Goal: Transaction & Acquisition: Purchase product/service

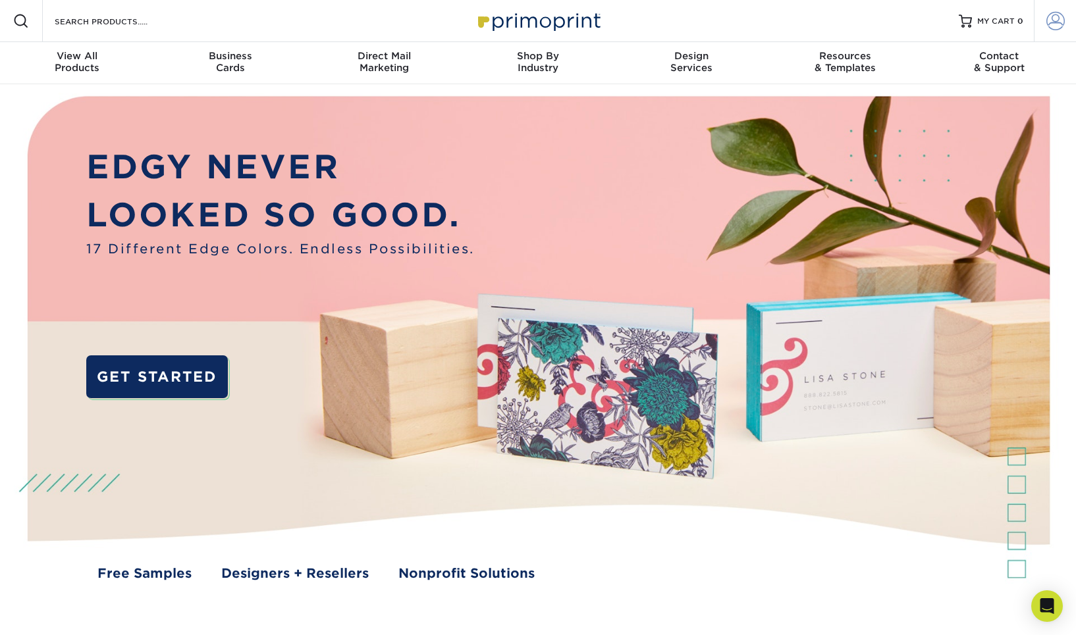
click at [1060, 18] on span at bounding box center [1055, 21] width 18 height 18
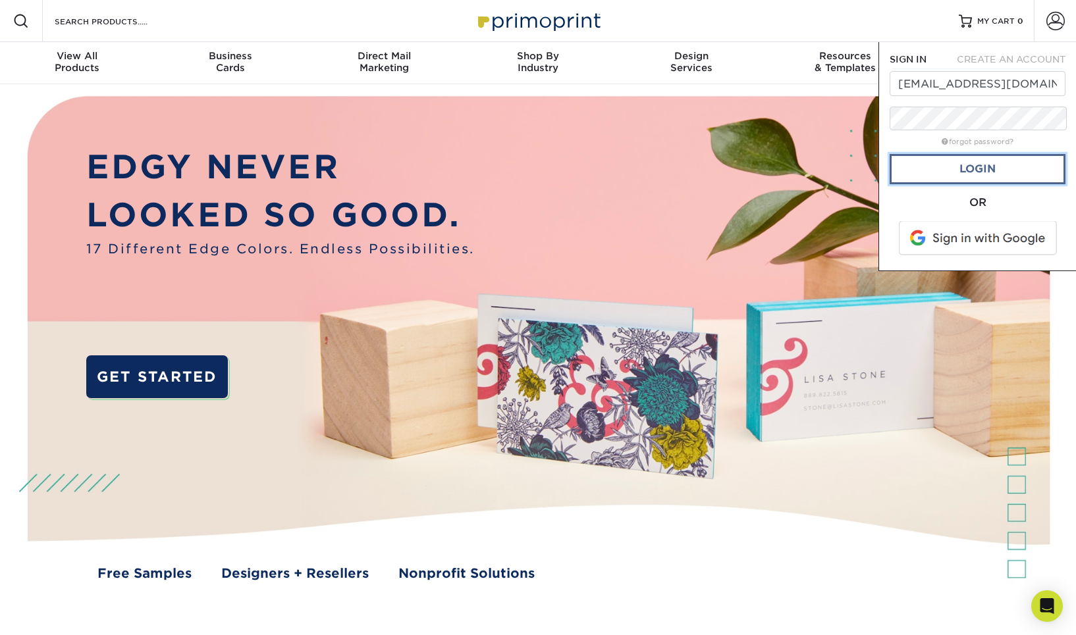
click at [987, 159] on link "Login" at bounding box center [977, 169] width 176 height 30
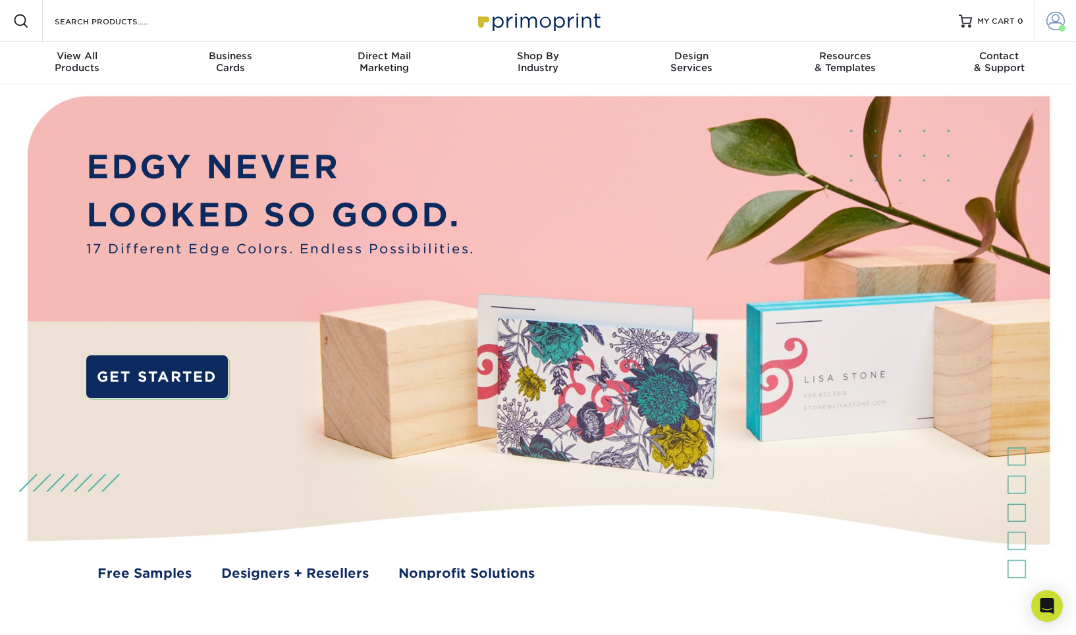
click at [1056, 20] on span at bounding box center [1055, 21] width 18 height 18
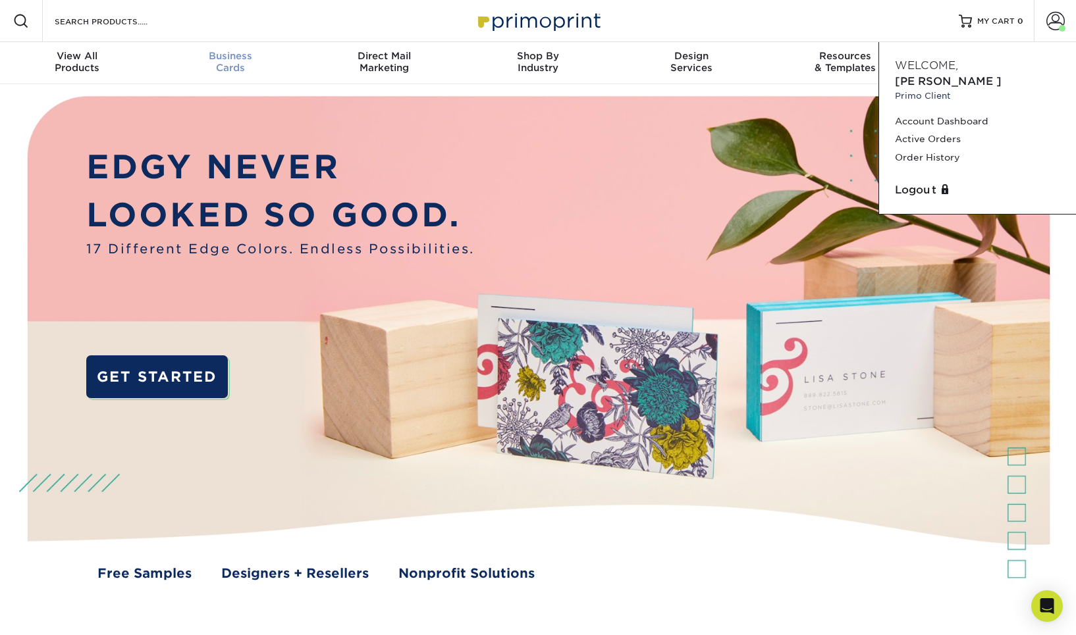
click at [232, 59] on div "Business Cards" at bounding box center [229, 62] width 153 height 24
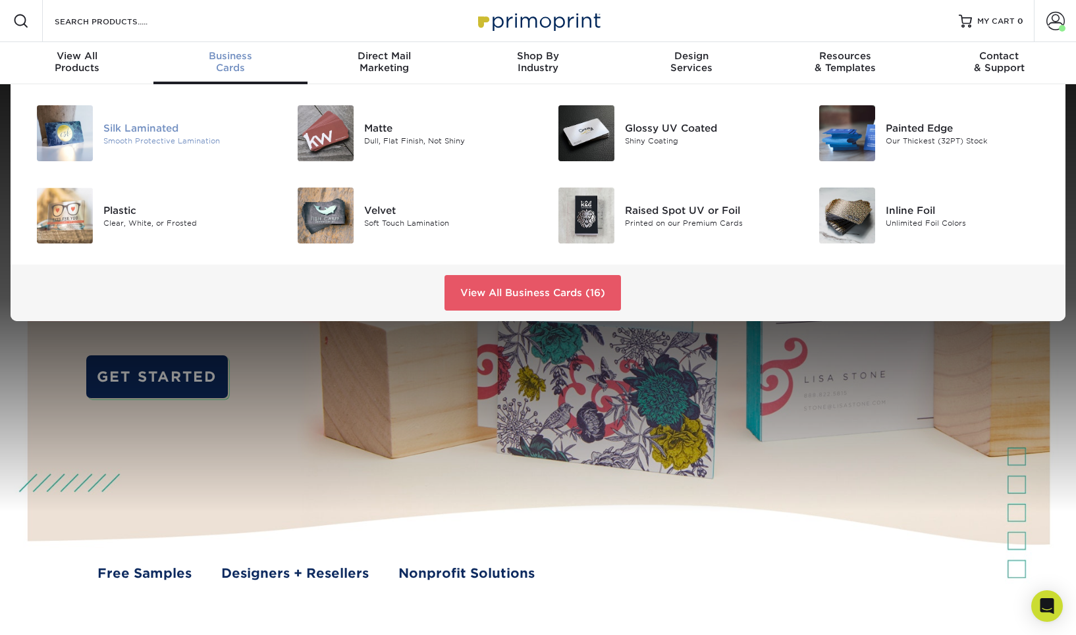
click at [149, 135] on div "Smooth Protective Lamination" at bounding box center [185, 140] width 164 height 11
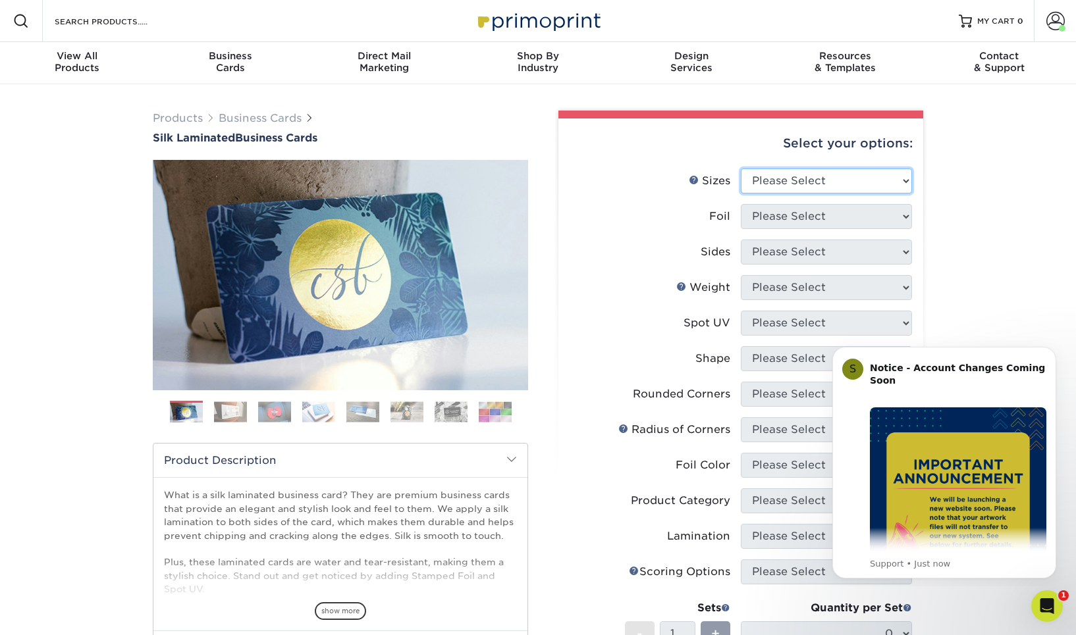
select select "2.00x3.50"
click option "2" x 3.5" - Standard" at bounding box center [0, 0] width 0 height 0
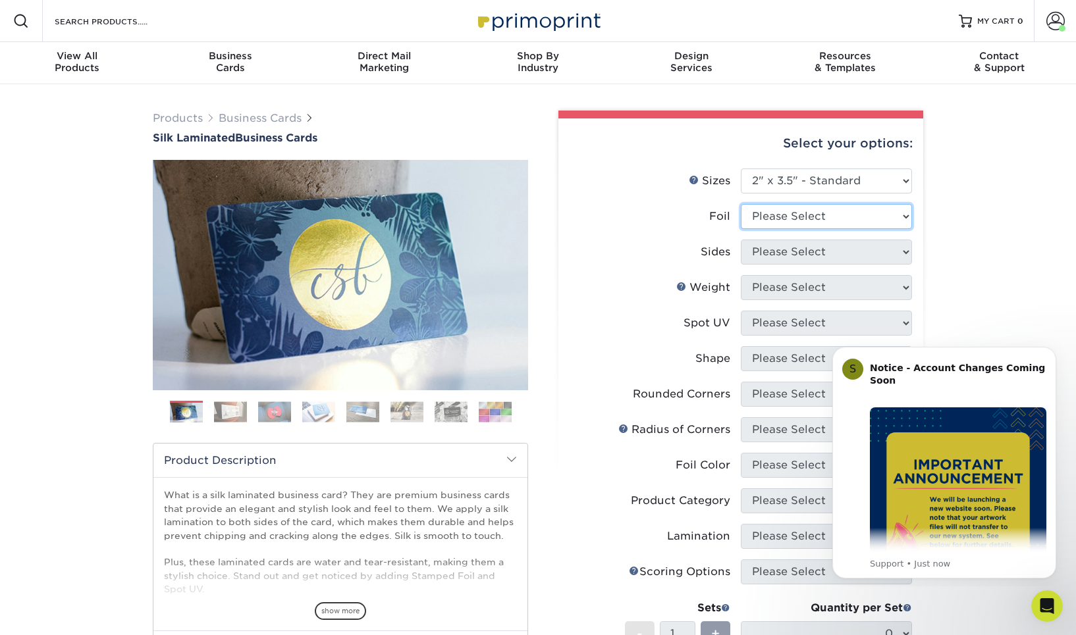
select select "0"
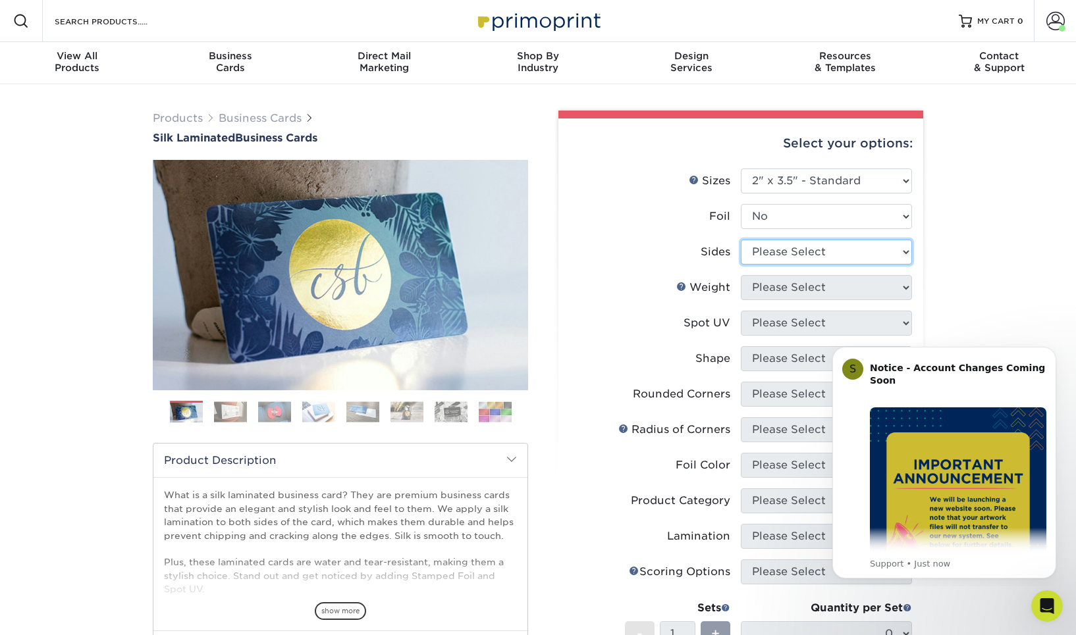
select select "13abbda7-1d64-4f25-8bb2-c179b224825d"
select select "16PT"
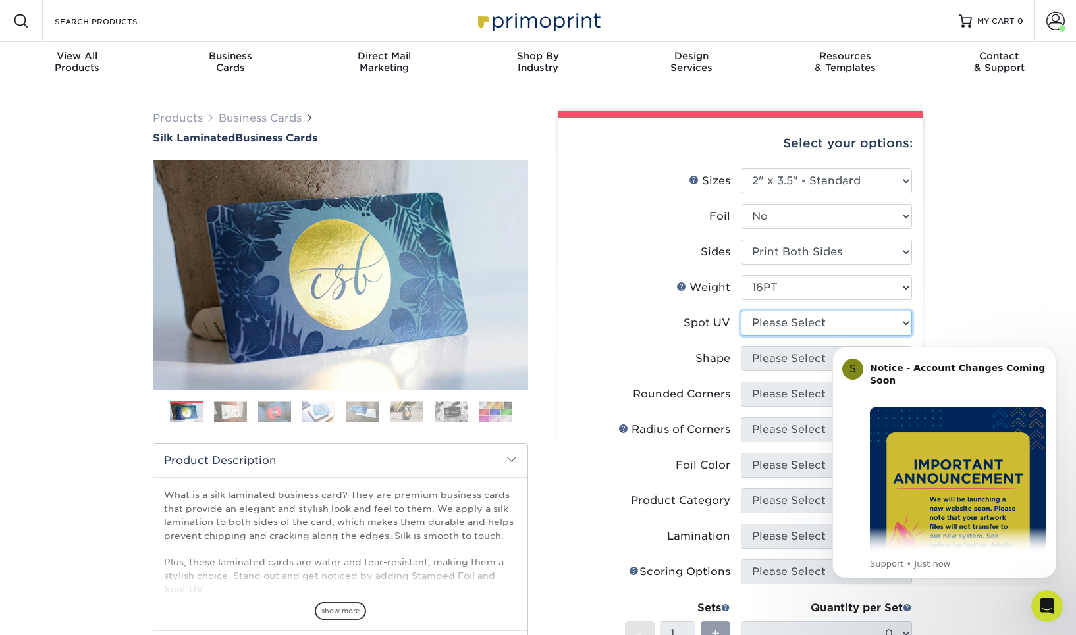
select select "0"
select select "standard"
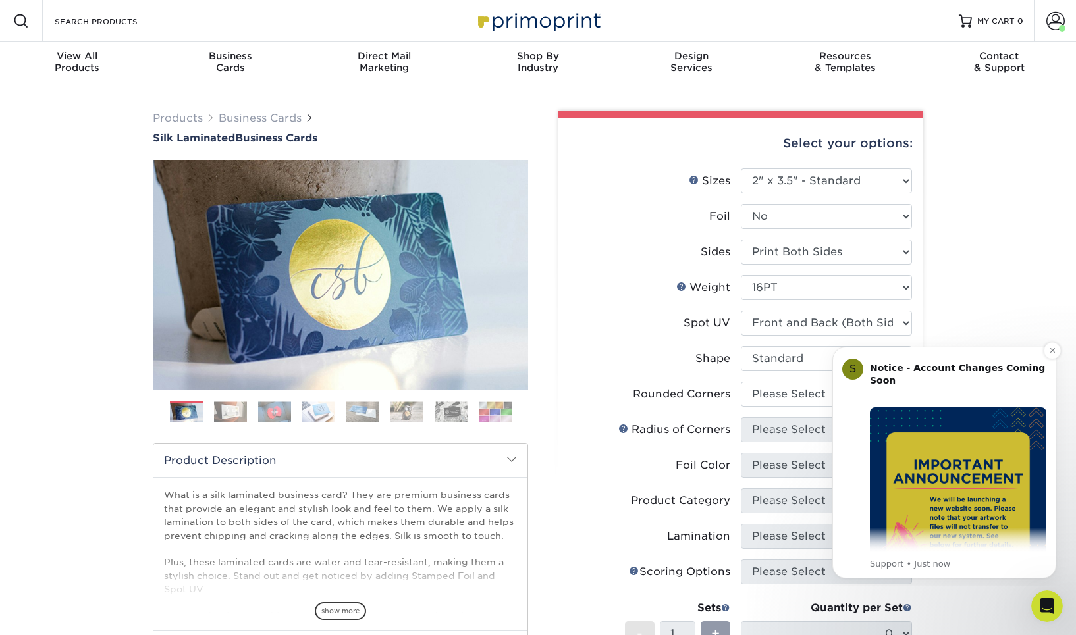
click at [957, 456] on img "Message content" at bounding box center [958, 496] width 176 height 176
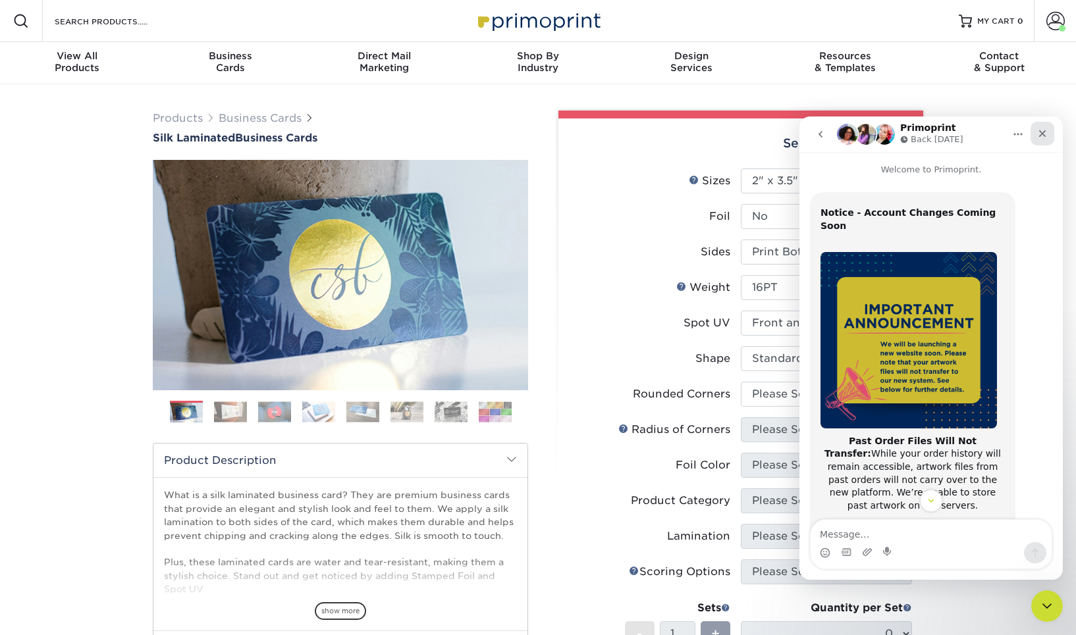
click at [1045, 133] on icon "Close" at bounding box center [1042, 133] width 11 height 11
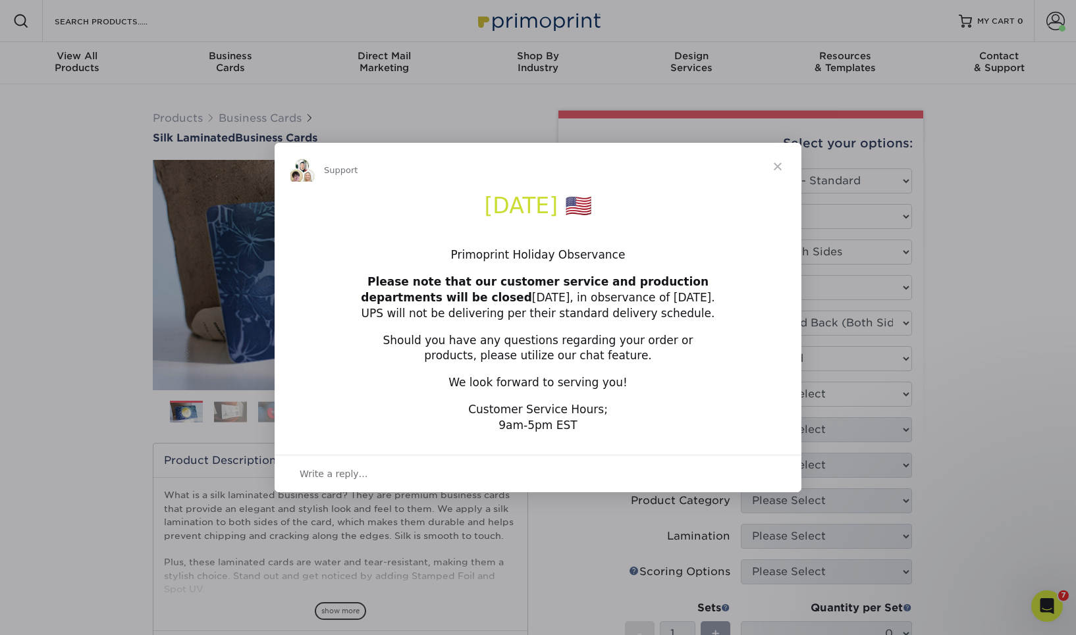
scroll to position [209, 0]
click at [777, 169] on span "Close" at bounding box center [777, 166] width 47 height 47
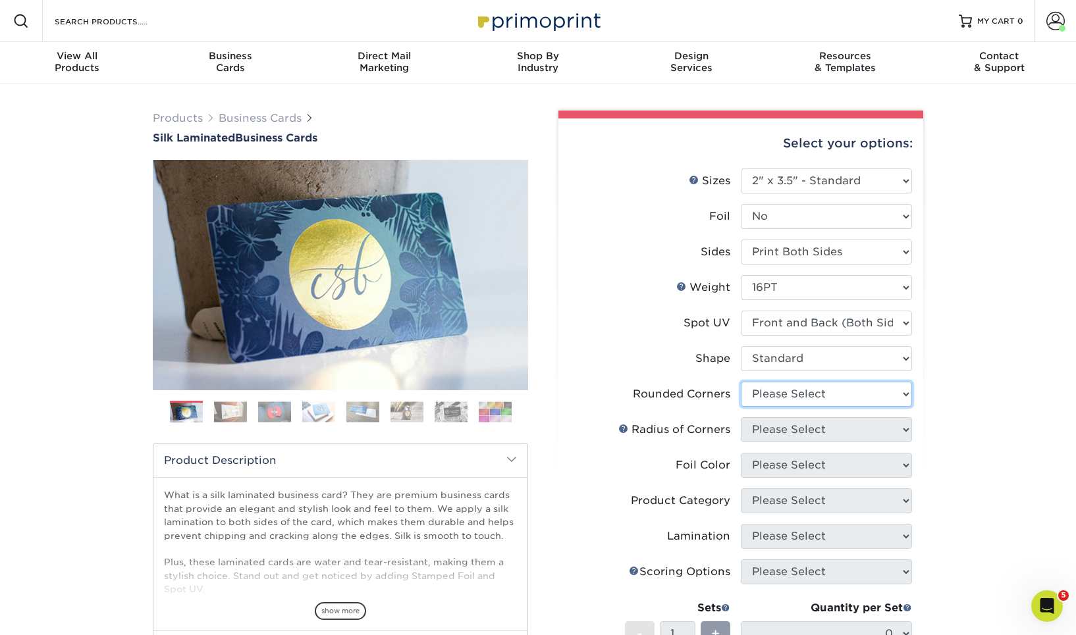
select select "0"
click option "No" at bounding box center [0, 0] width 0 height 0
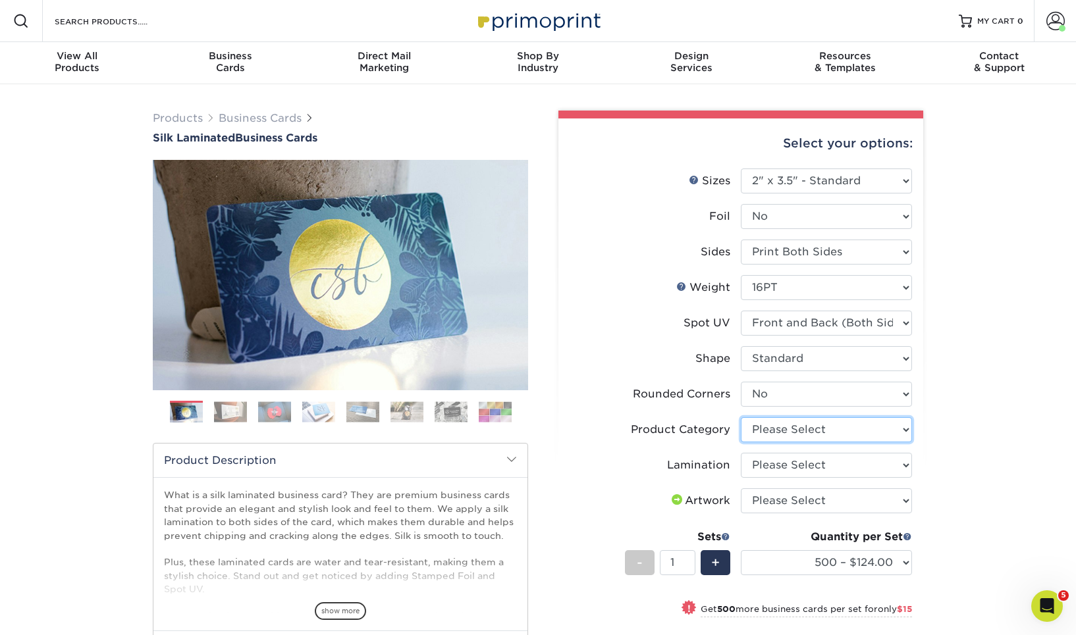
select select "3b5148f1-0588-4f88-a218-97bcfdce65c1"
click option "Business Cards" at bounding box center [0, 0] width 0 height 0
select select "ccacb42f-45f7-42d3-bbd3-7c8421cf37f0"
click option "Silk" at bounding box center [0, 0] width 0 height 0
select select "upload"
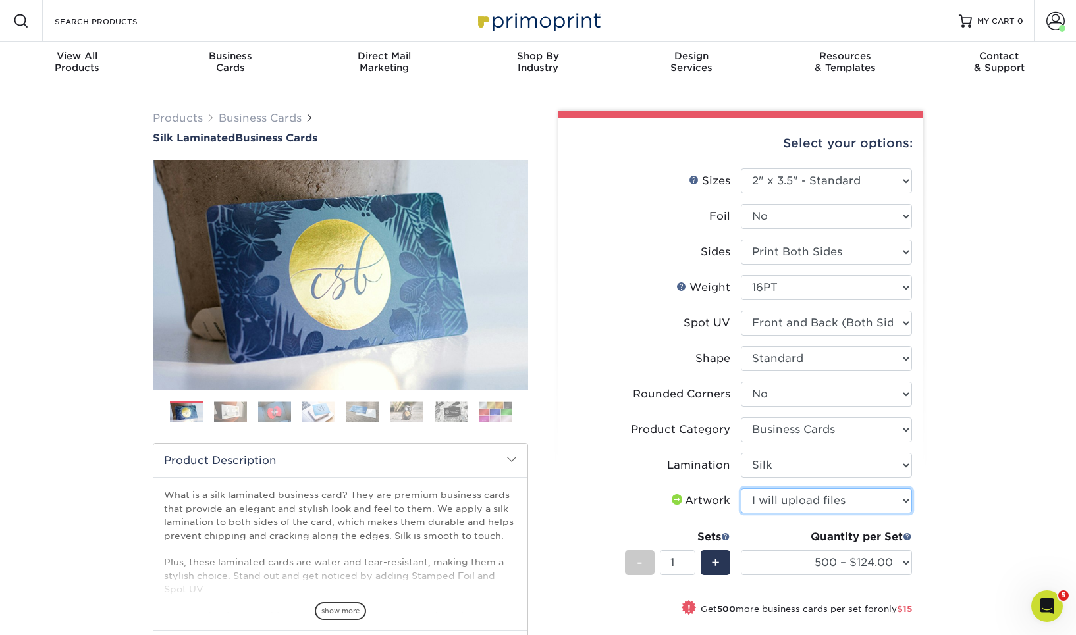
click option "I will upload files" at bounding box center [0, 0] width 0 height 0
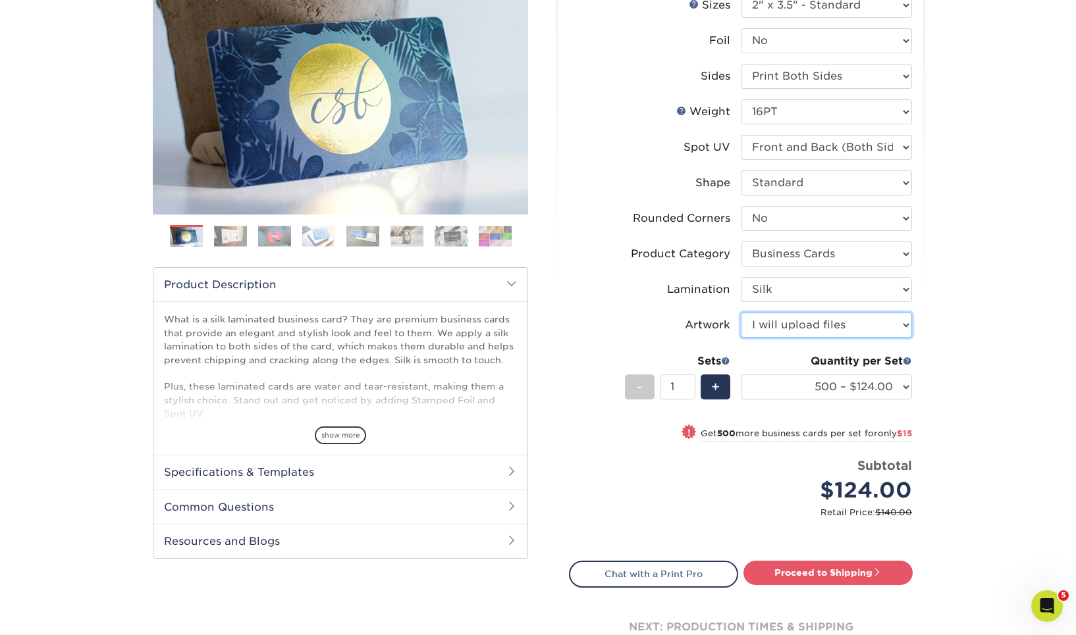
scroll to position [184, 0]
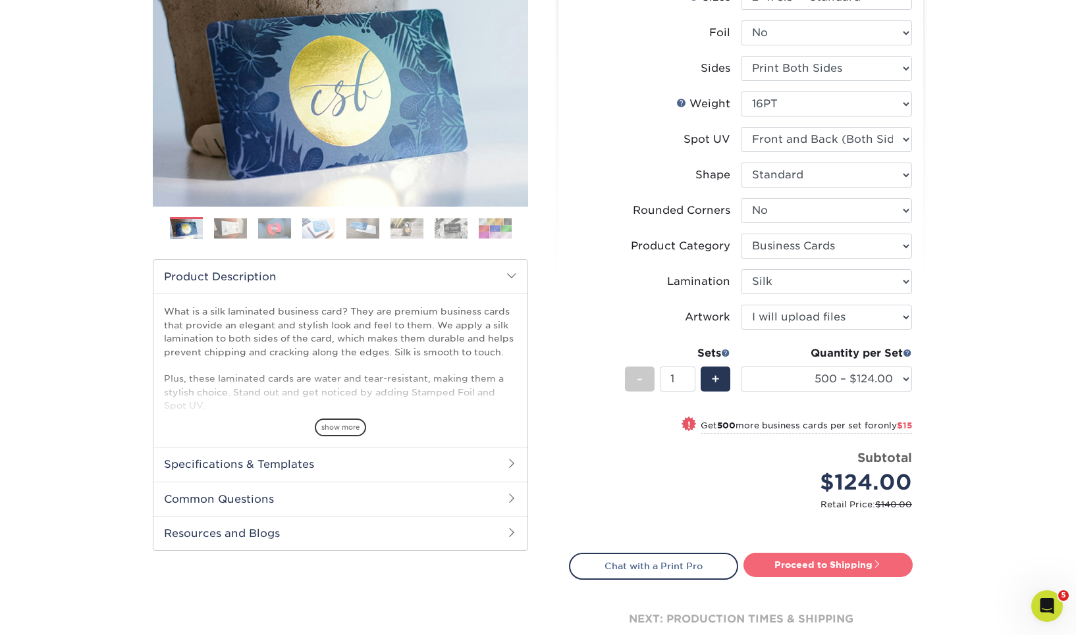
click at [851, 553] on link "Proceed to Shipping" at bounding box center [827, 565] width 169 height 24
type input "Set 1"
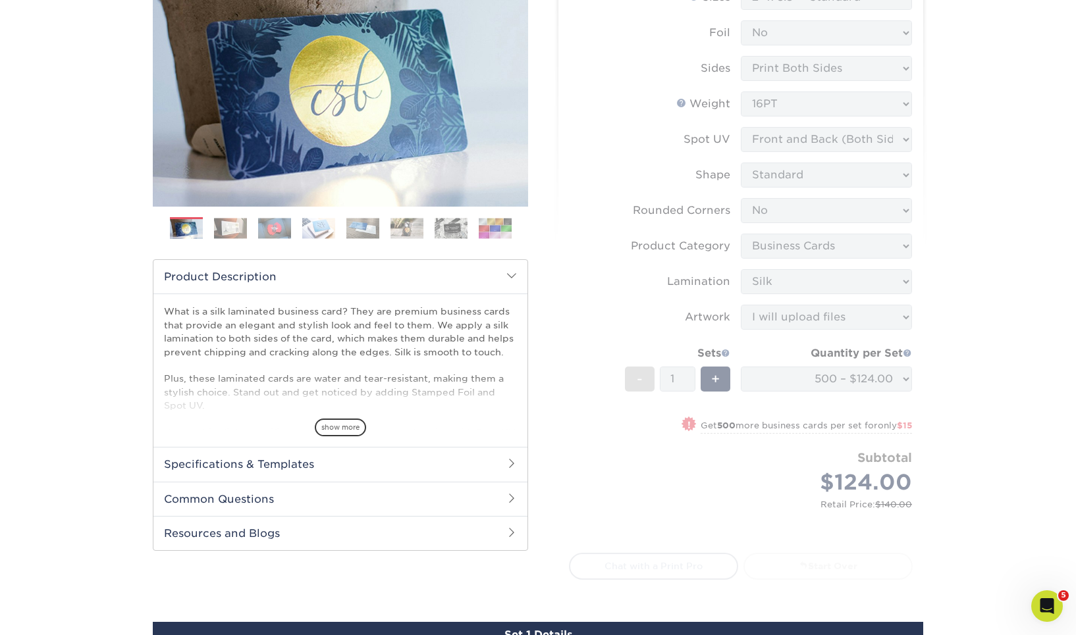
select select "a02e7c76-bdf4-4cc9-8b1d-1aa03151ab1e"
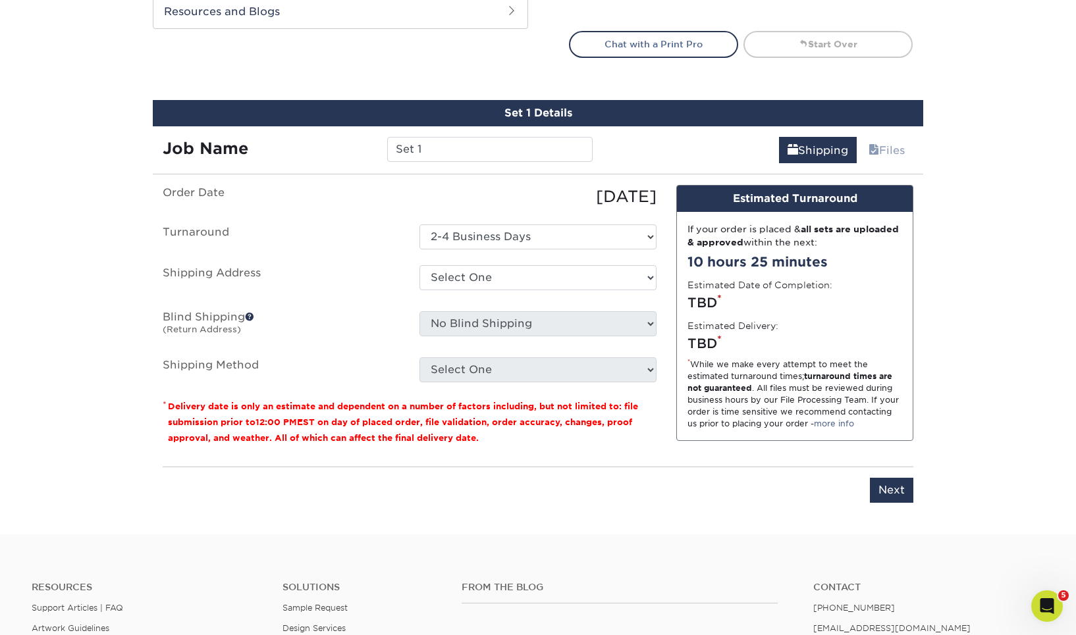
scroll to position [718, 0]
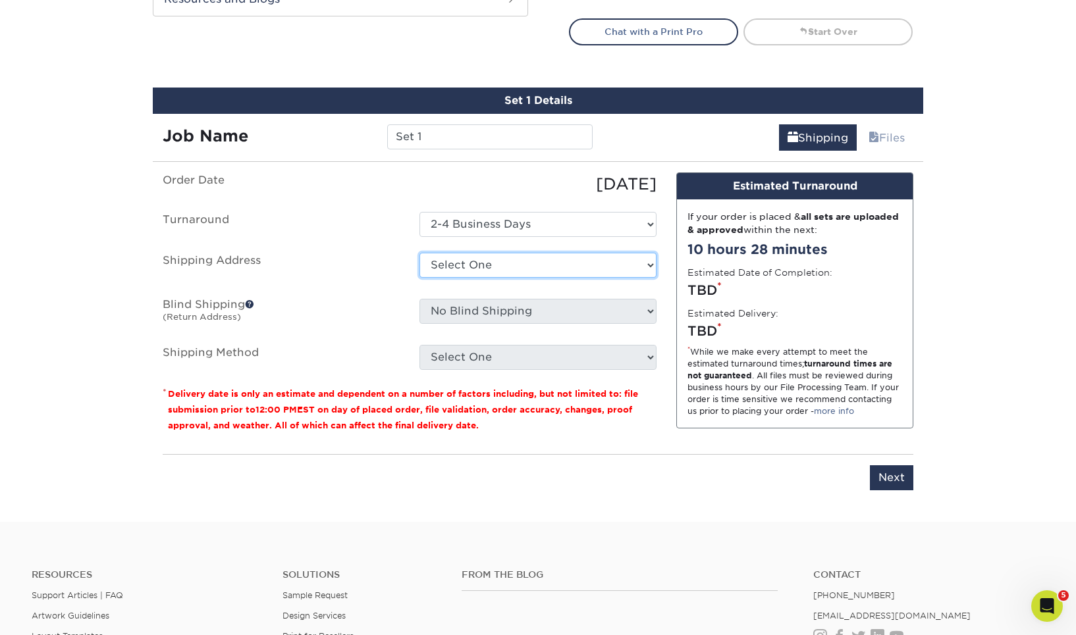
click at [419, 253] on select "Select One 19-6210 CRose Larson AMEX Butler Gas Butler Gas - Abydee Moore Butle…" at bounding box center [537, 265] width 237 height 25
select select "94244"
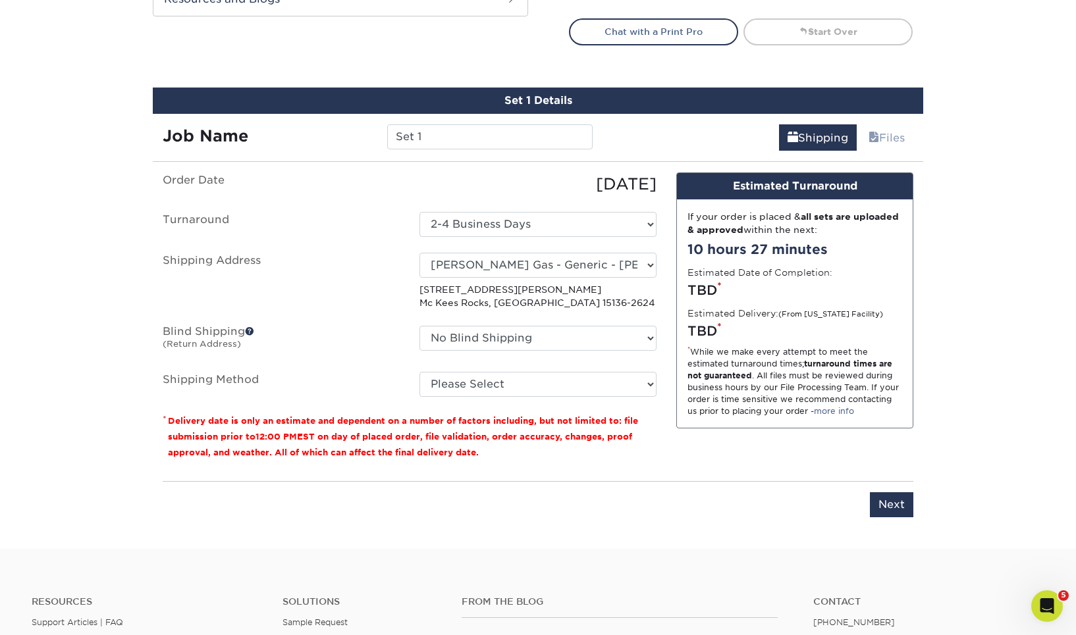
click at [573, 283] on p "110 Nichol Ave Mc Kees Rocks, PA 15136-2624" at bounding box center [537, 296] width 237 height 27
click option "Butler Gas - Generic - Nichol Avenue" at bounding box center [0, 0] width 0 height 0
click at [419, 326] on select "No Blind Shipping 19-6210 CRose Larson AMEX Butler Gas Butler Gas - Abydee Moor…" at bounding box center [537, 338] width 237 height 25
select select "63503"
click option "SEEDS Green Printing & Design" at bounding box center [0, 0] width 0 height 0
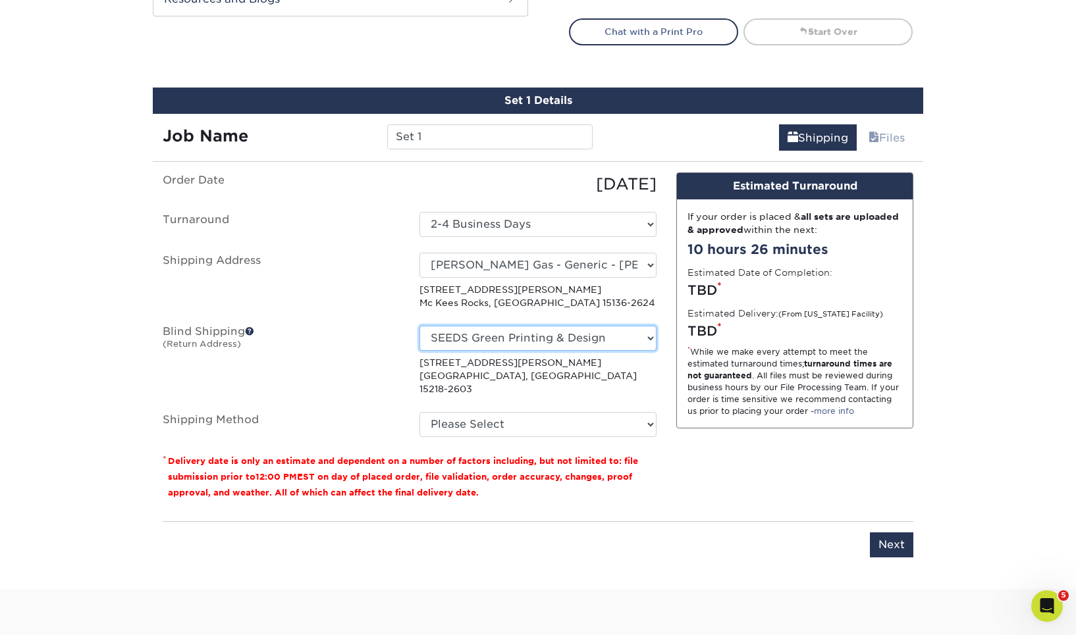
click at [419, 326] on select "No Blind Shipping 19-6210 CRose Larson AMEX Butler Gas Butler Gas - Abydee Moor…" at bounding box center [537, 338] width 237 height 25
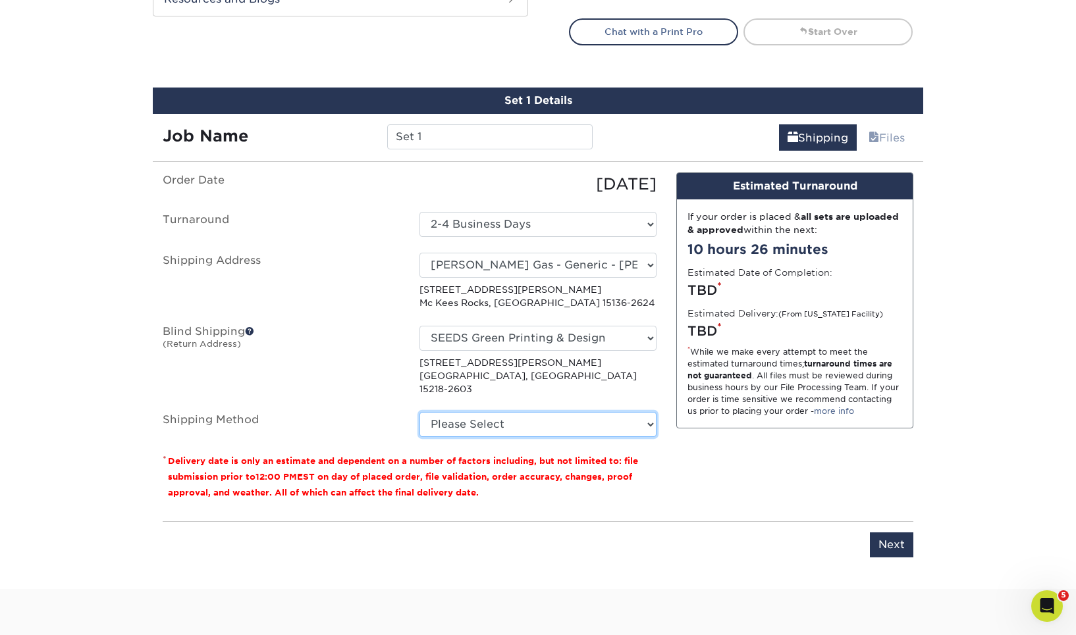
select select "03"
click option "Ground Shipping (+$8.96)" at bounding box center [0, 0] width 0 height 0
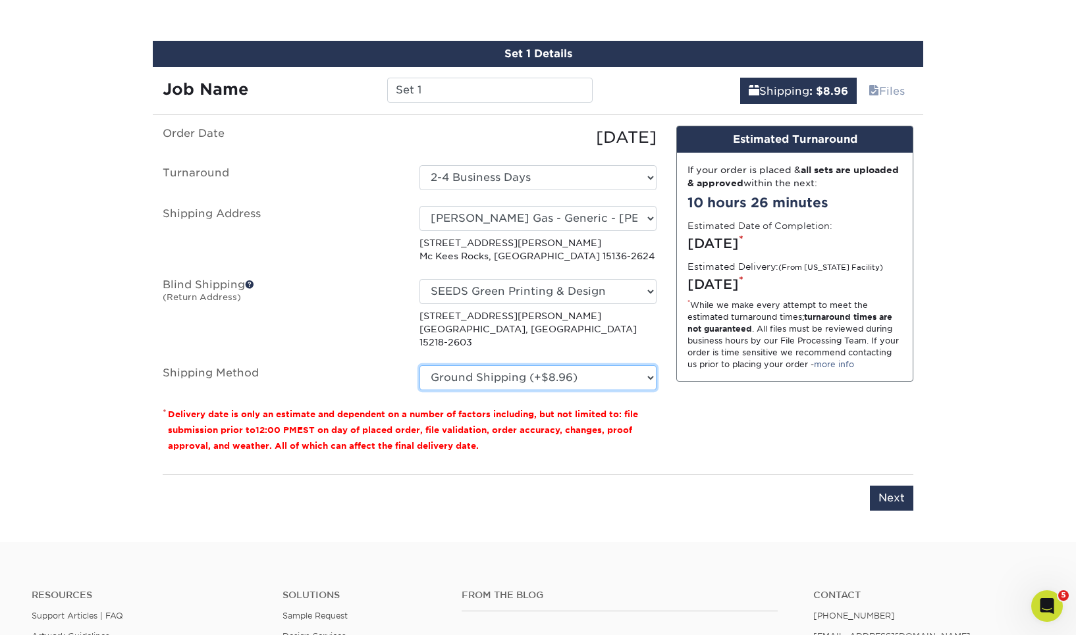
scroll to position [776, 0]
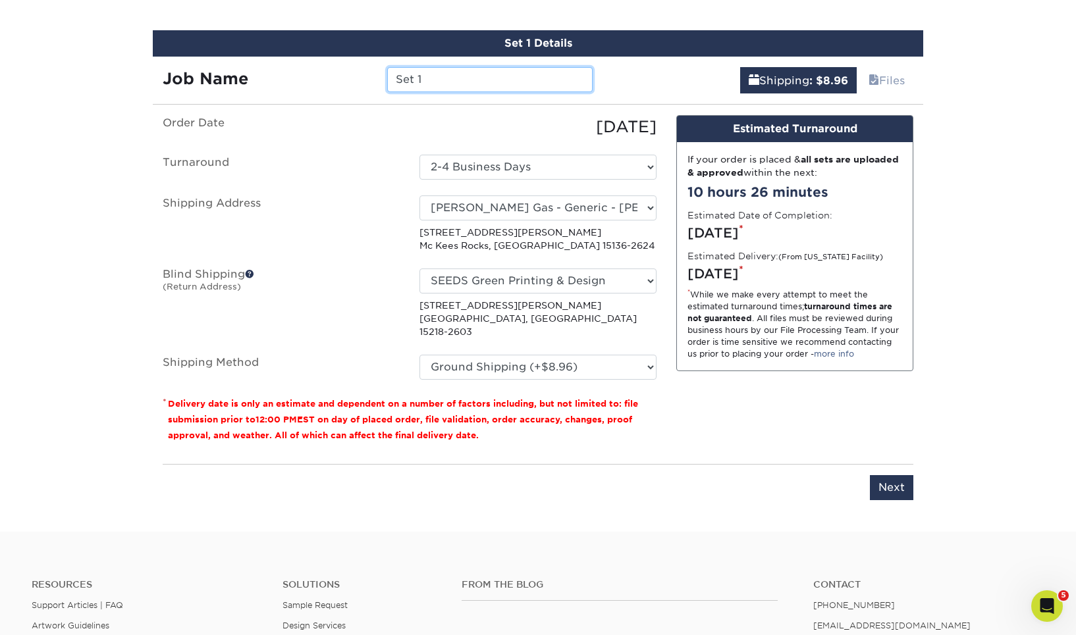
click at [446, 67] on input "Set 1" at bounding box center [489, 79] width 205 height 25
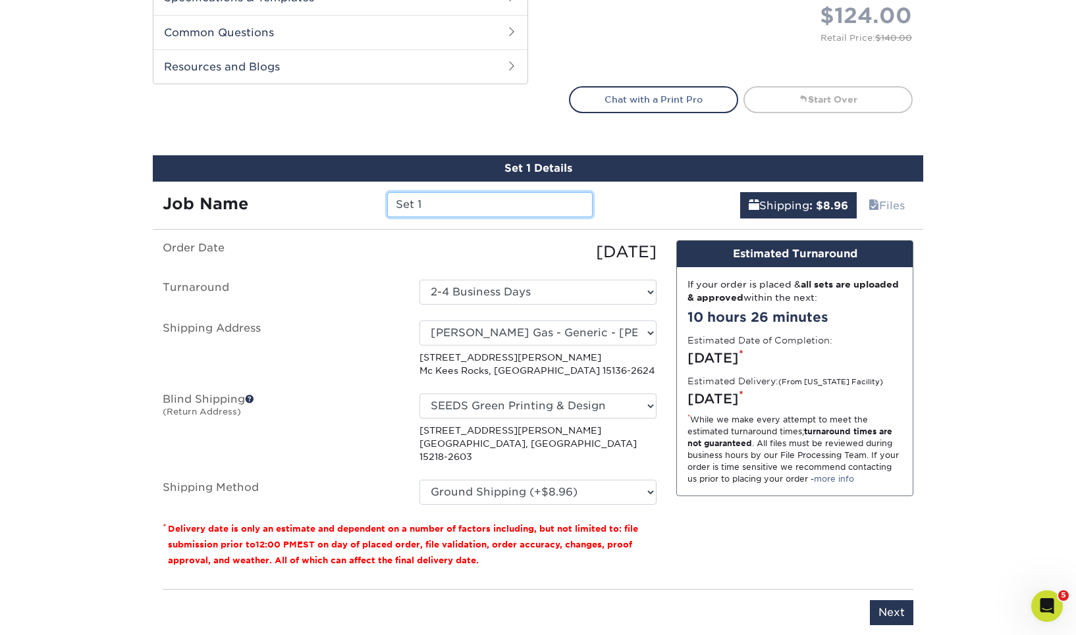
scroll to position [648, 0]
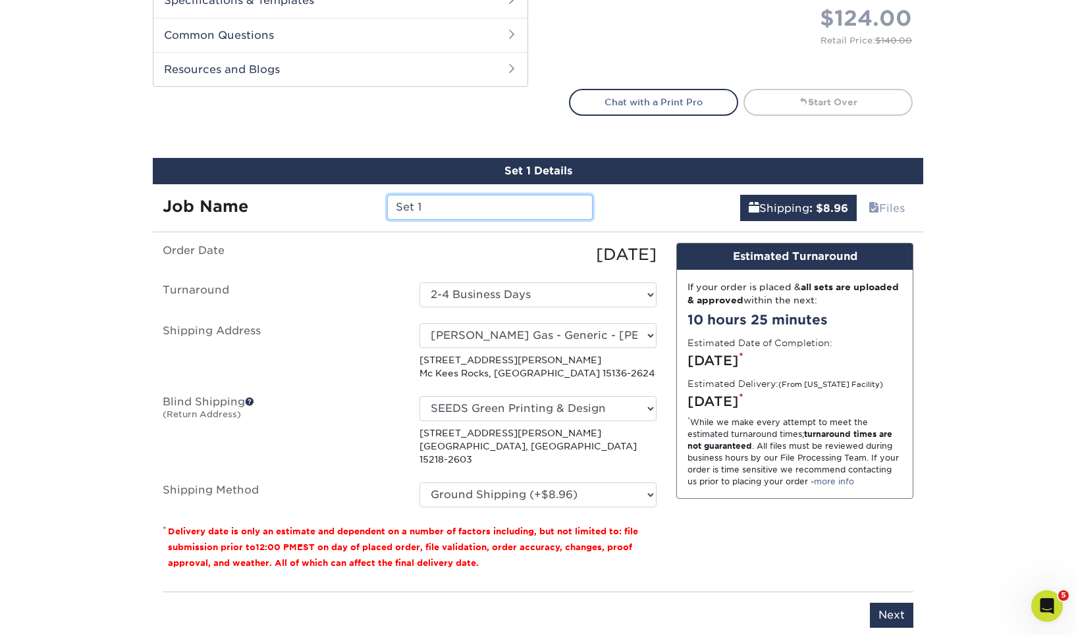
paste input "25-6463 Butler Gas - George Skehan"
click at [436, 195] on input "25-6463 Butler Gas - George Skehan" at bounding box center [489, 207] width 205 height 25
type input "25-6470 [PERSON_NAME] Gas - [PERSON_NAME]"
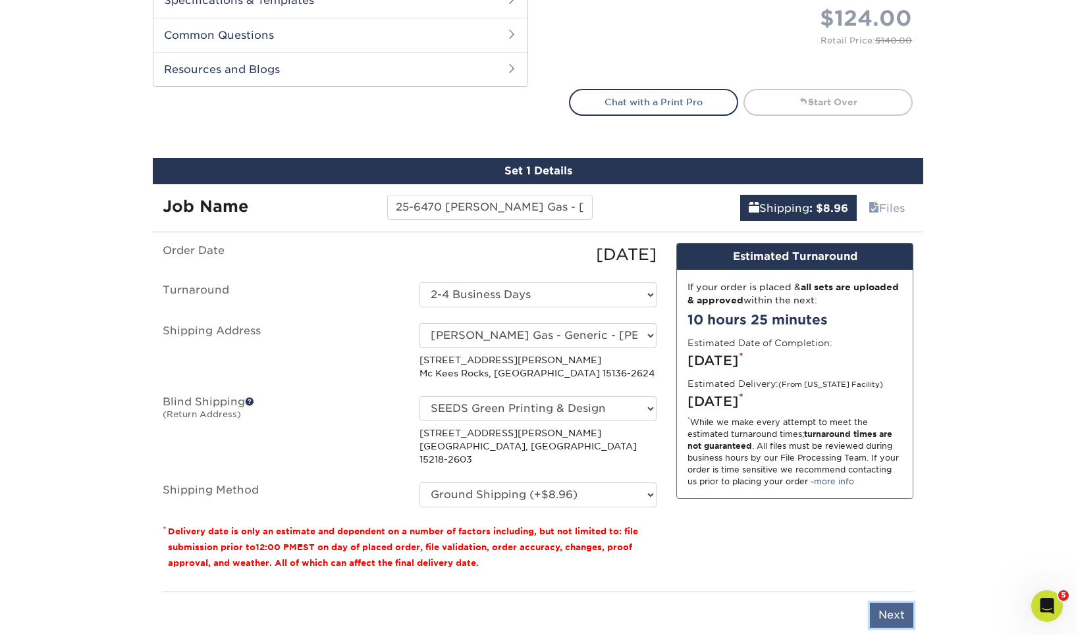
click at [893, 603] on input "Next" at bounding box center [891, 615] width 43 height 25
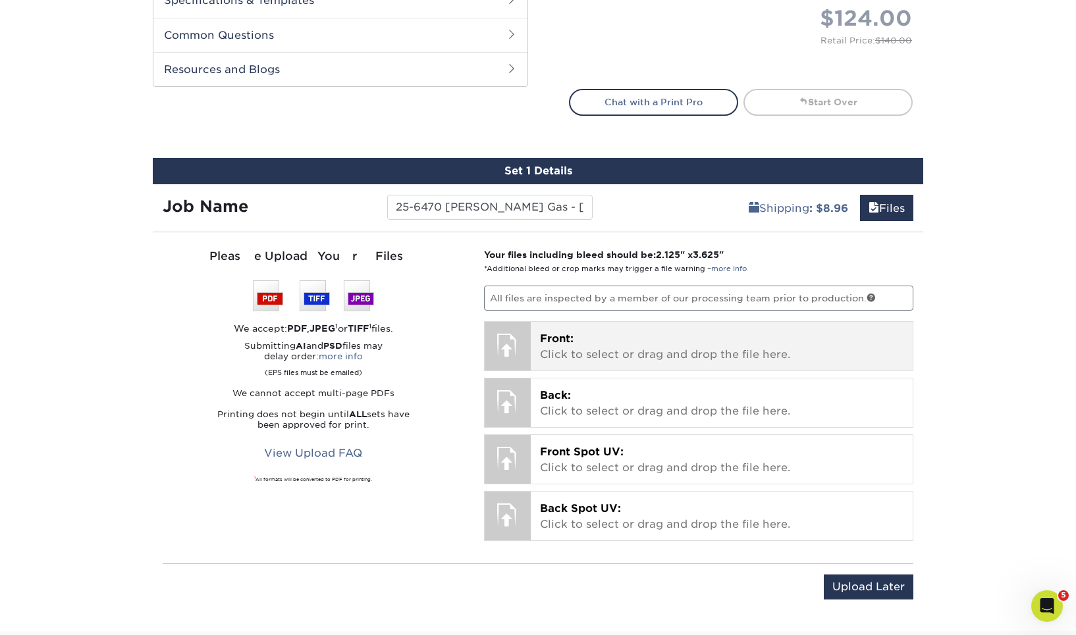
click at [515, 322] on div at bounding box center [508, 345] width 46 height 46
click at [633, 331] on p "Front: Click to select or drag and drop the file here." at bounding box center [722, 347] width 364 height 32
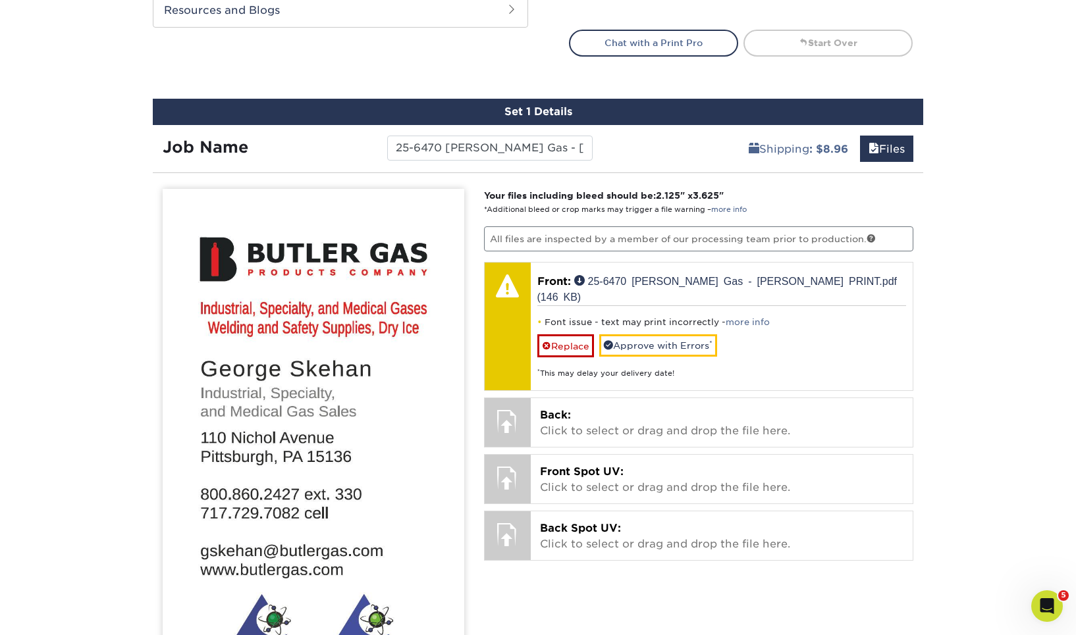
scroll to position [708, 0]
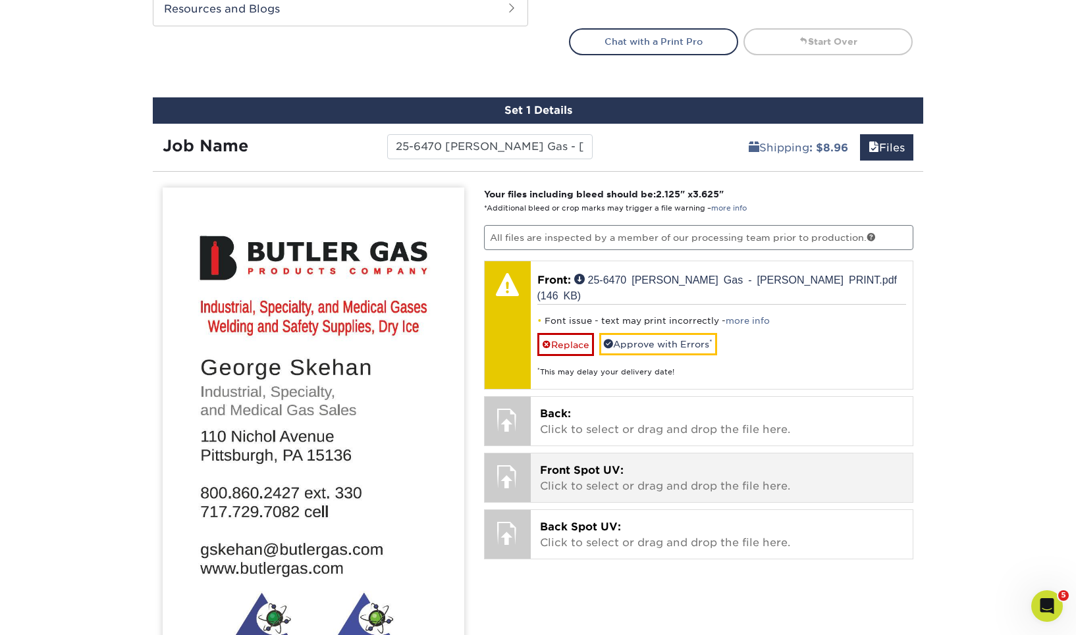
click at [634, 463] on p "Front Spot UV: Click to select or drag and drop the file here." at bounding box center [722, 479] width 364 height 32
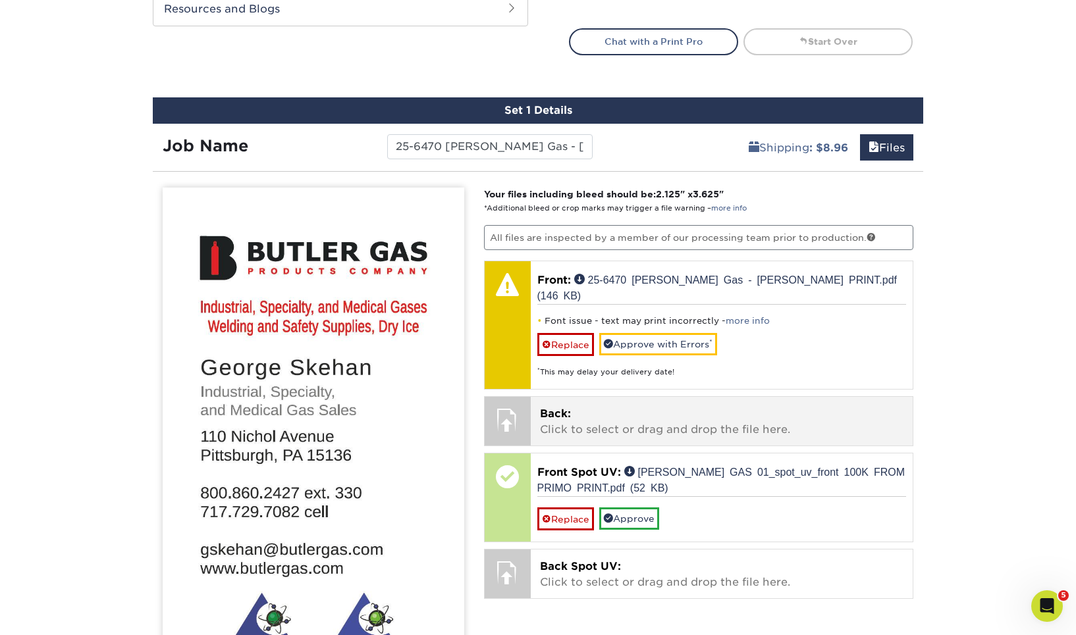
click at [559, 408] on span "Back:" at bounding box center [555, 414] width 31 height 13
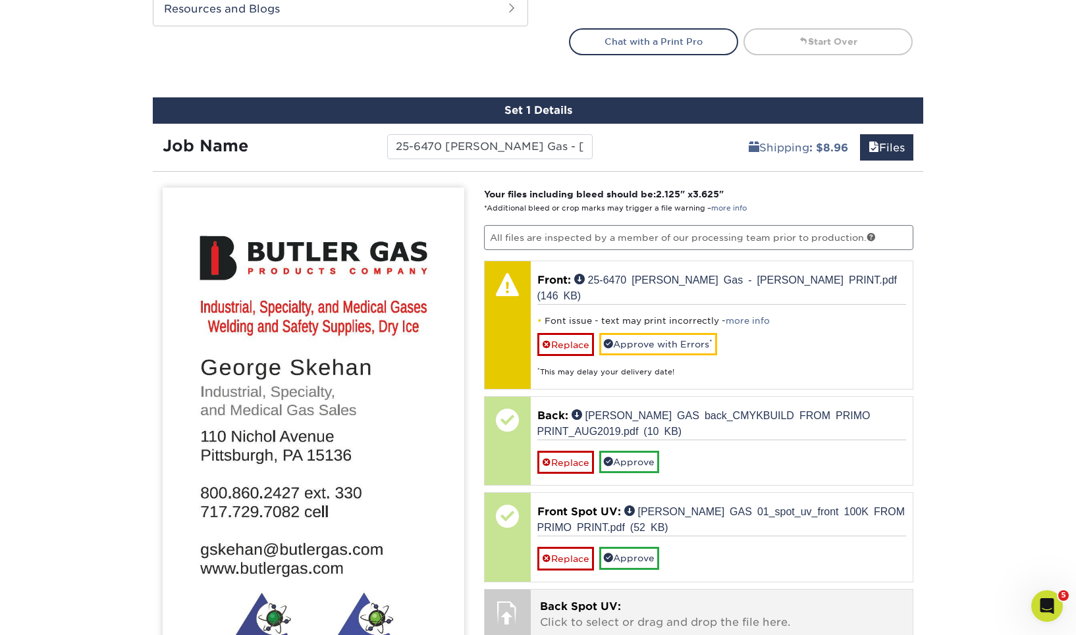
click at [589, 600] on span "Back Spot UV:" at bounding box center [580, 606] width 81 height 13
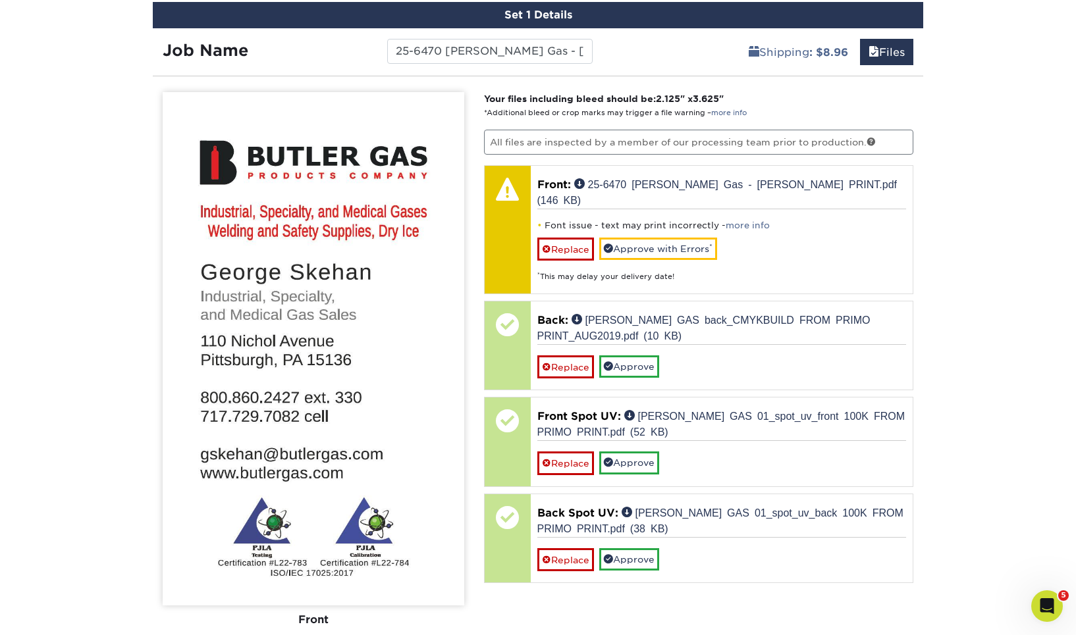
scroll to position [806, 0]
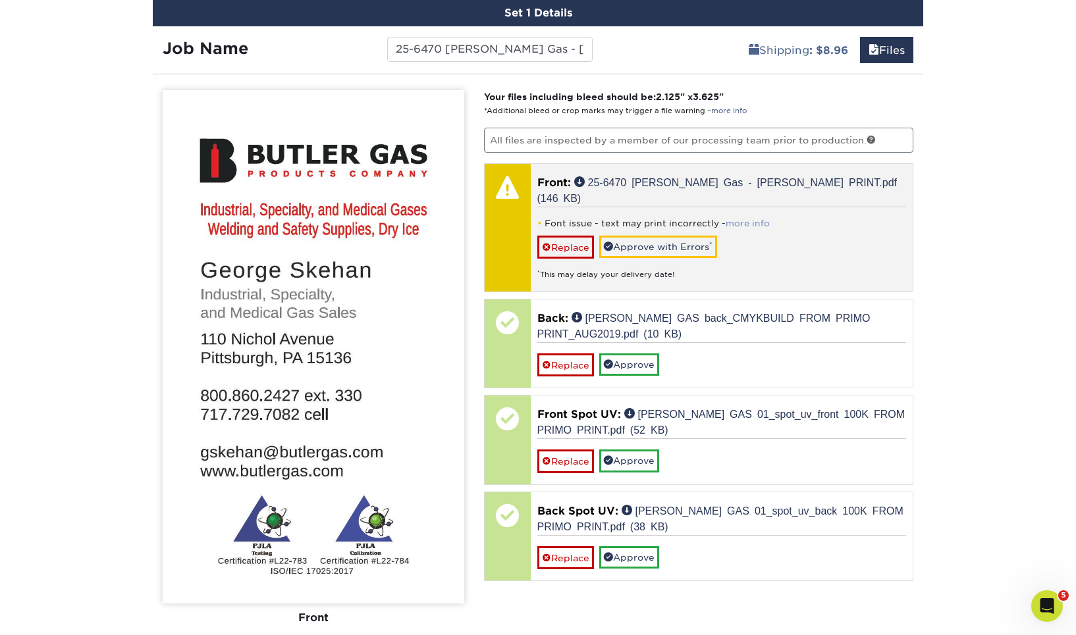
click at [745, 219] on link "more info" at bounding box center [747, 224] width 44 height 10
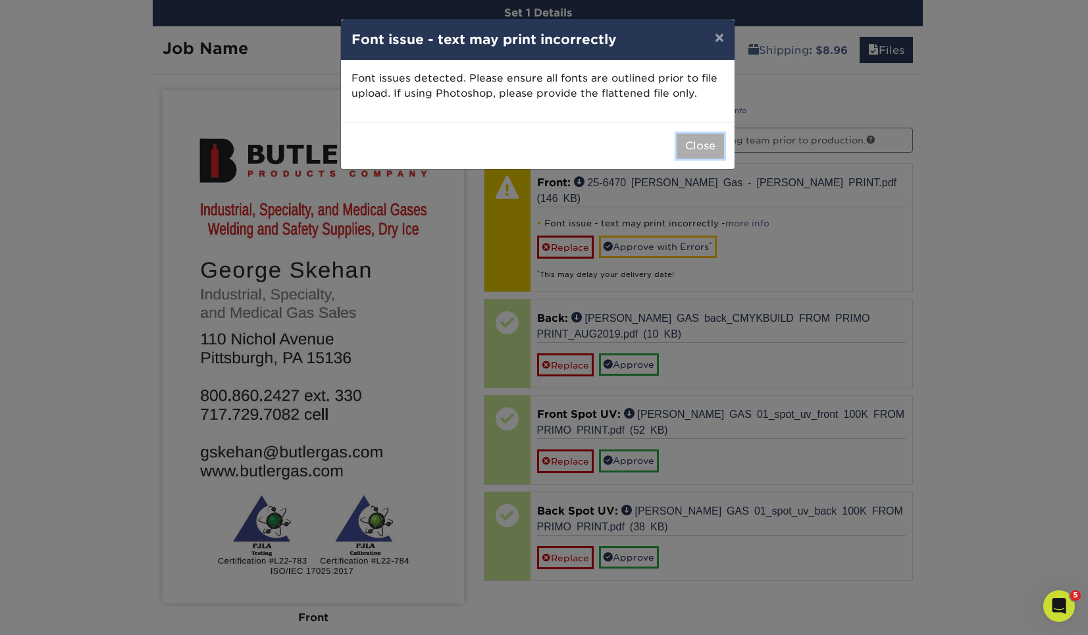
click at [709, 138] on button "Close" at bounding box center [700, 146] width 47 height 25
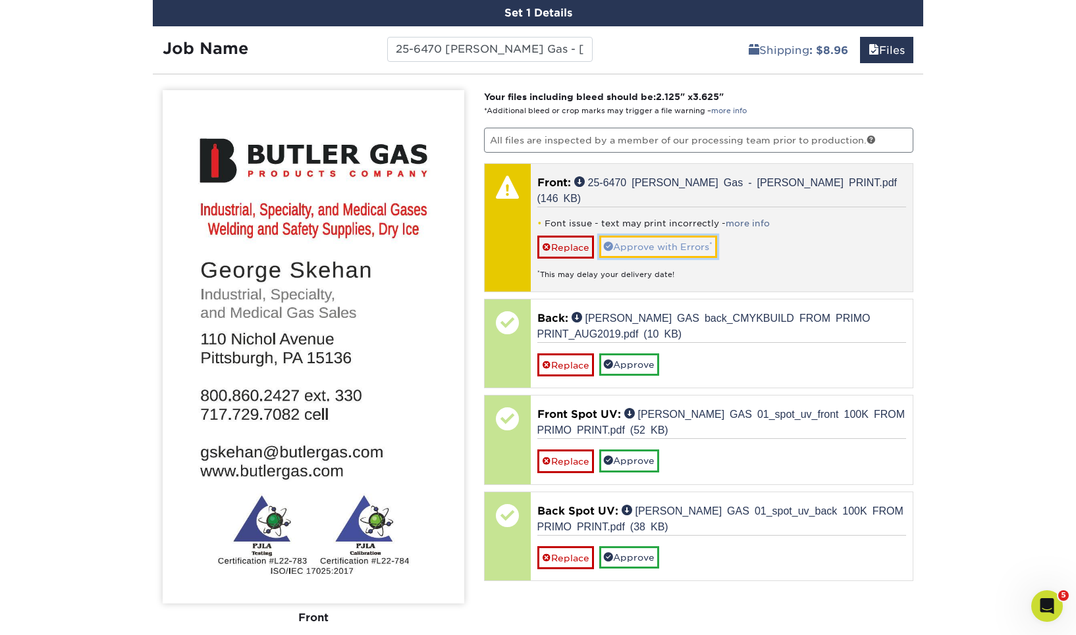
click at [658, 236] on link "Approve with Errors *" at bounding box center [658, 247] width 118 height 22
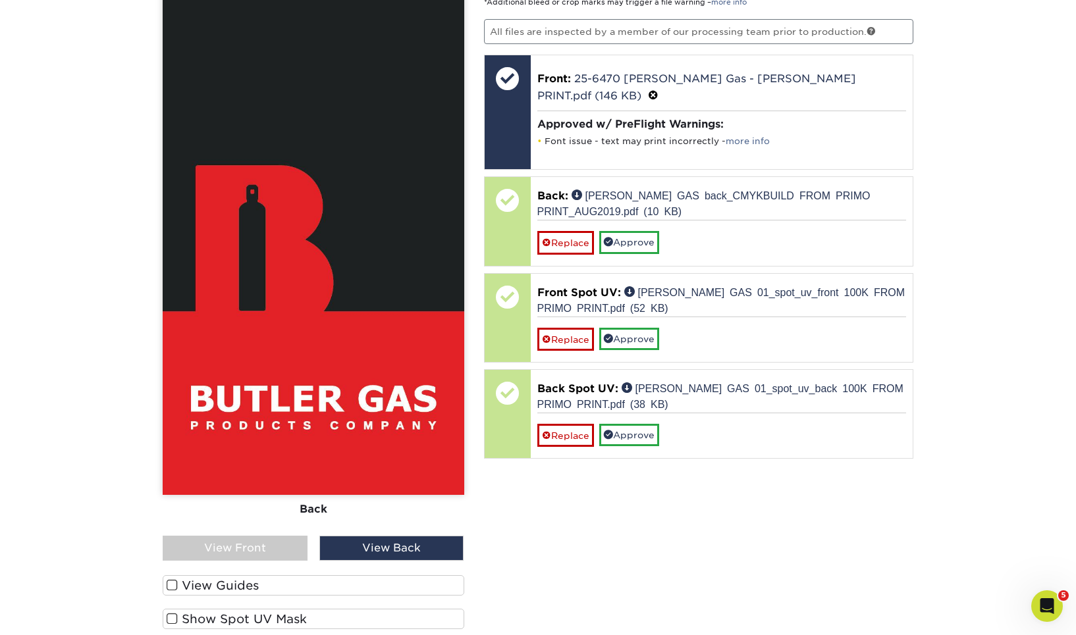
scroll to position [914, 0]
click at [251, 610] on label "Show Spot UV Mask" at bounding box center [314, 620] width 302 height 20
click at [0, 0] on input "Show Spot UV Mask" at bounding box center [0, 0] width 0 height 0
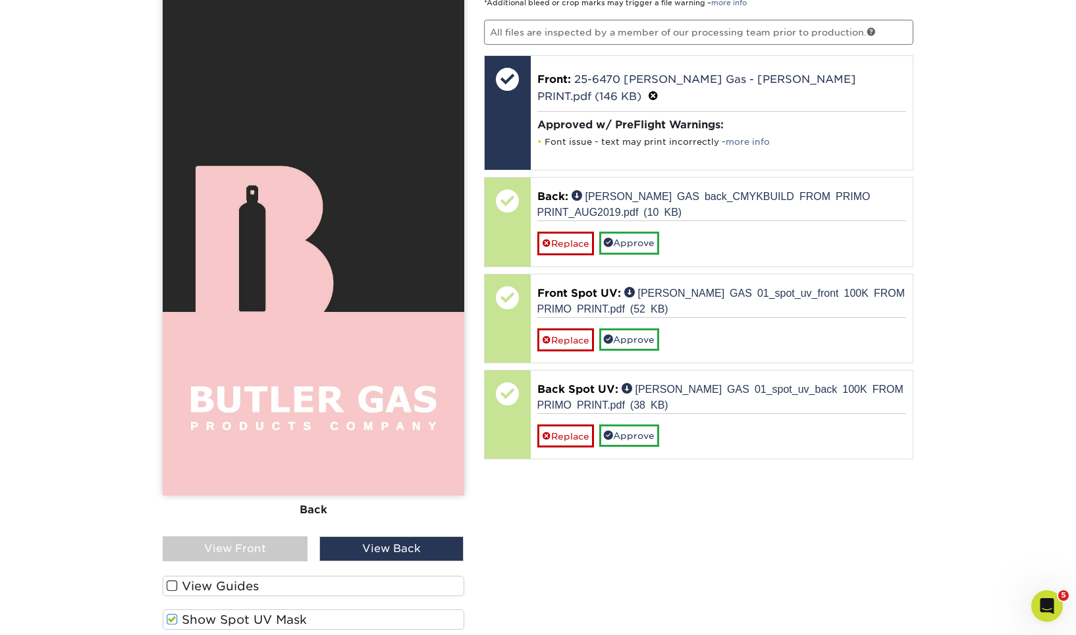
click at [259, 537] on div "View Front" at bounding box center [235, 549] width 145 height 25
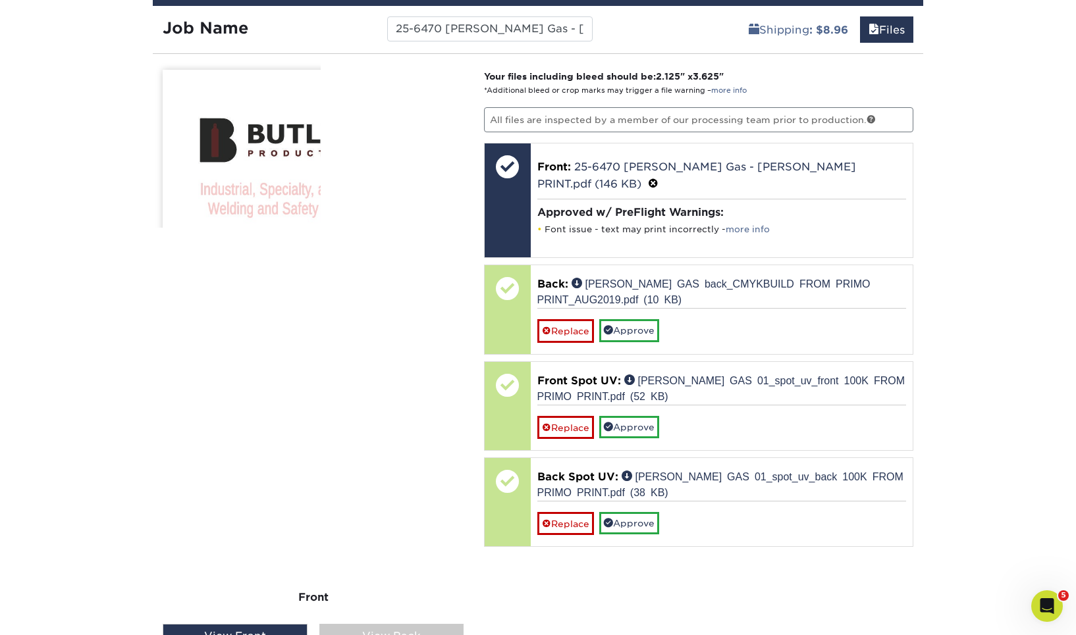
scroll to position [824, 0]
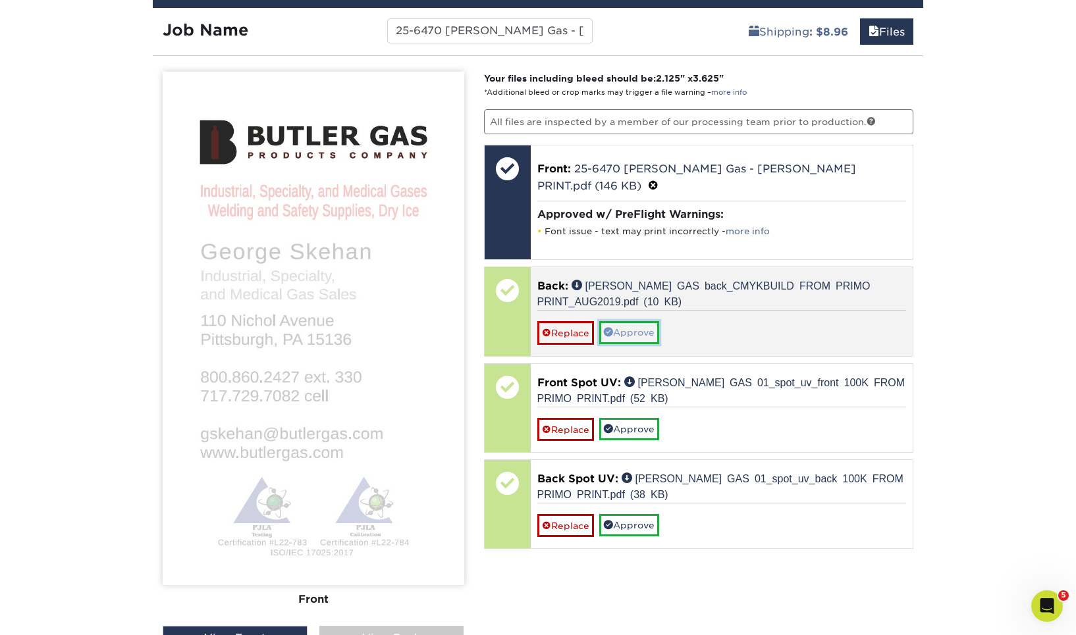
click at [622, 321] on link "Approve" at bounding box center [629, 332] width 60 height 22
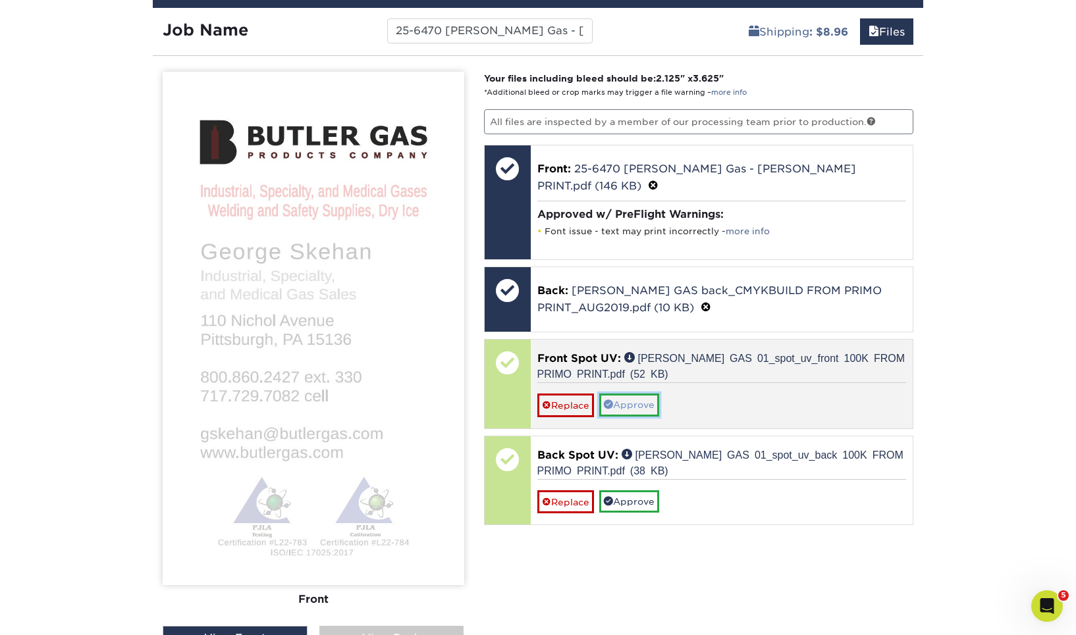
click at [632, 394] on link "Approve" at bounding box center [629, 405] width 60 height 22
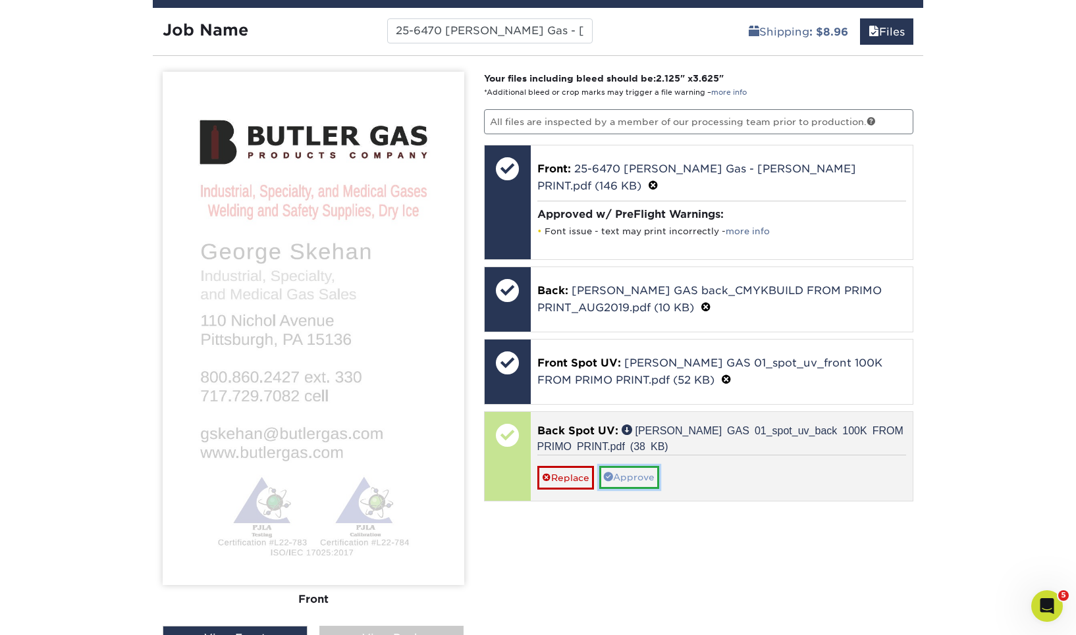
click at [631, 466] on link "Approve" at bounding box center [629, 477] width 60 height 22
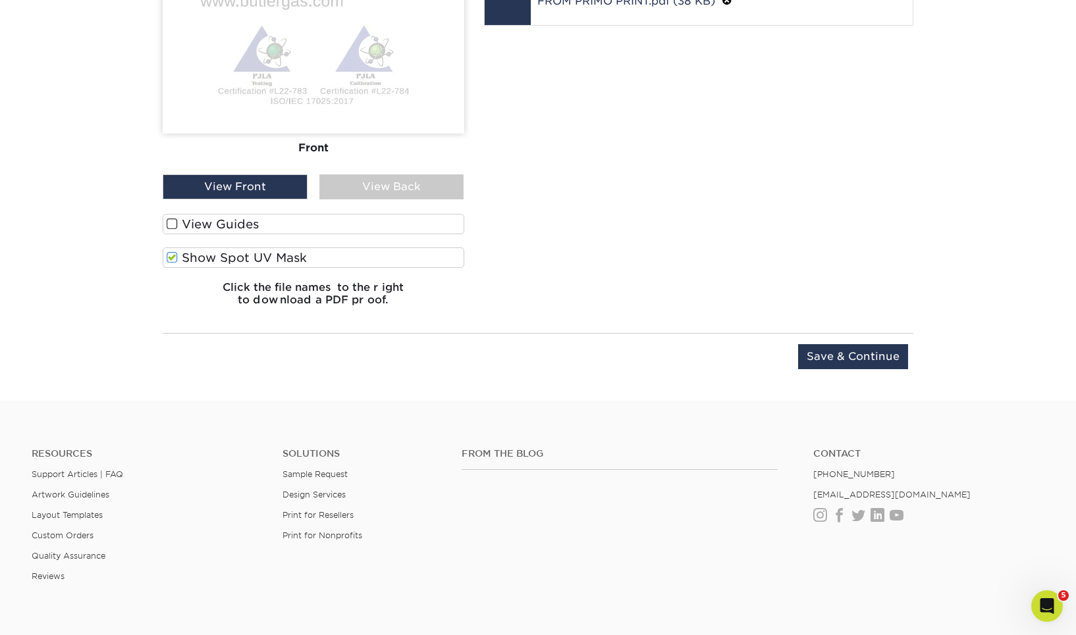
scroll to position [1277, 0]
click at [852, 343] on input "Save & Continue" at bounding box center [853, 355] width 110 height 25
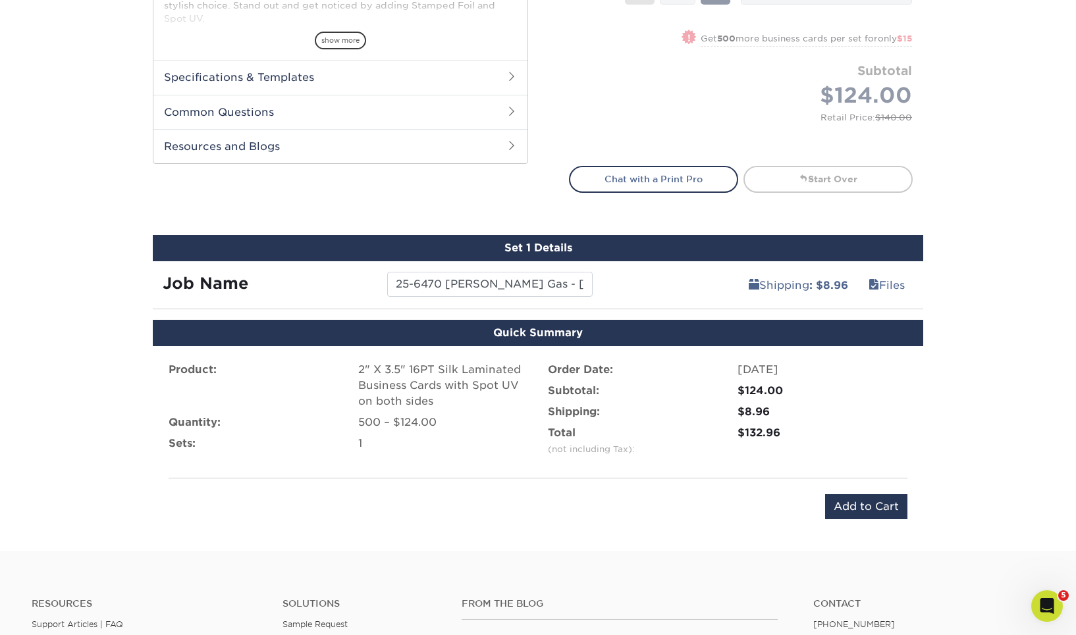
scroll to position [581, 0]
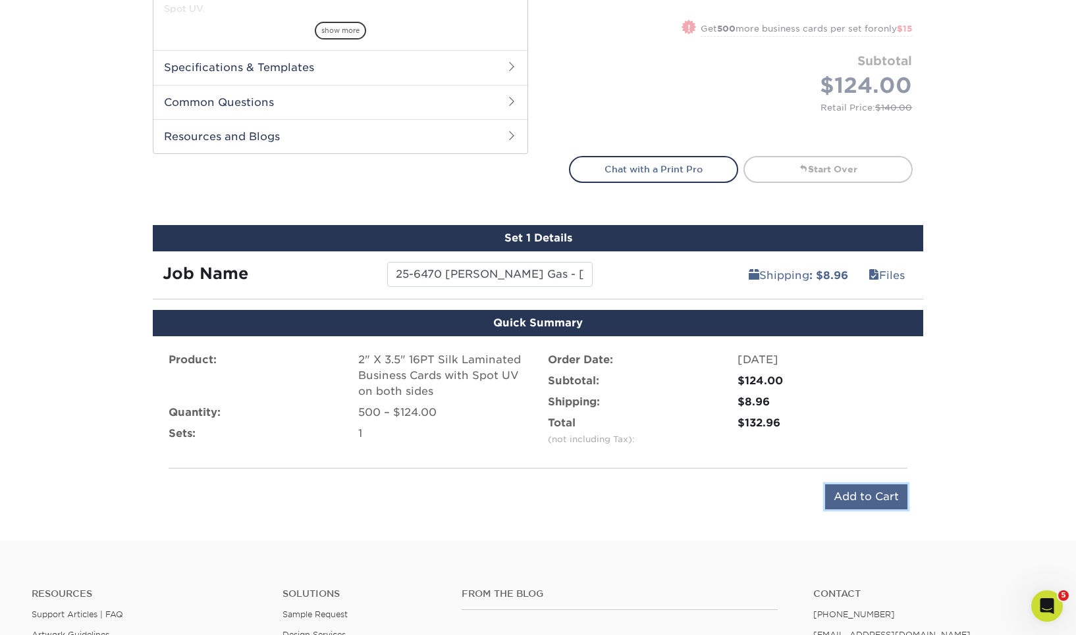
click at [867, 485] on input "Add to Cart" at bounding box center [866, 497] width 82 height 25
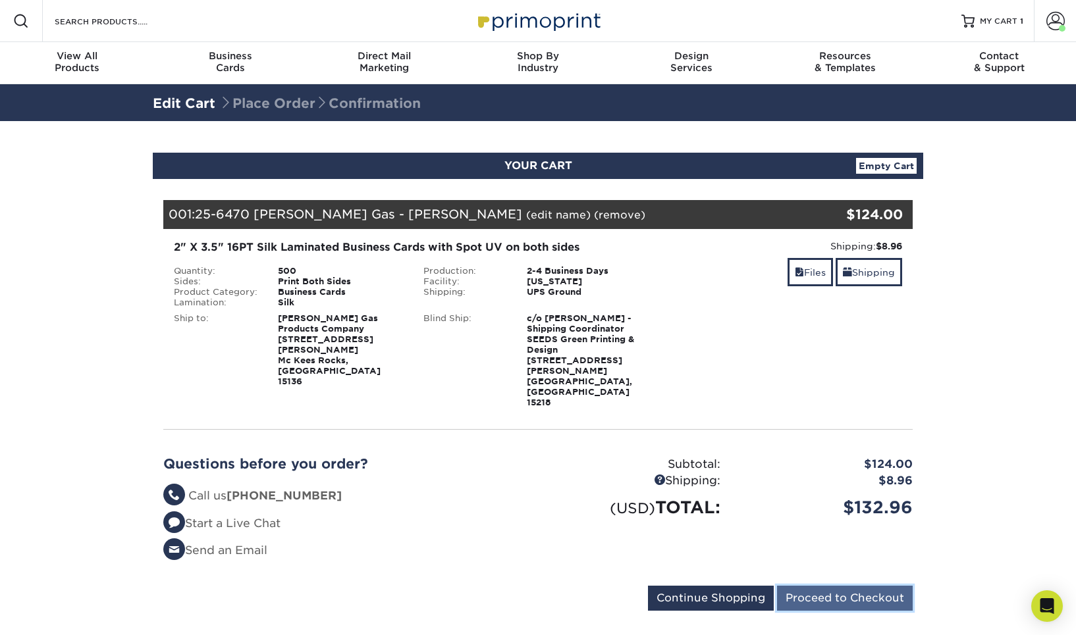
click at [831, 586] on input "Proceed to Checkout" at bounding box center [845, 598] width 136 height 25
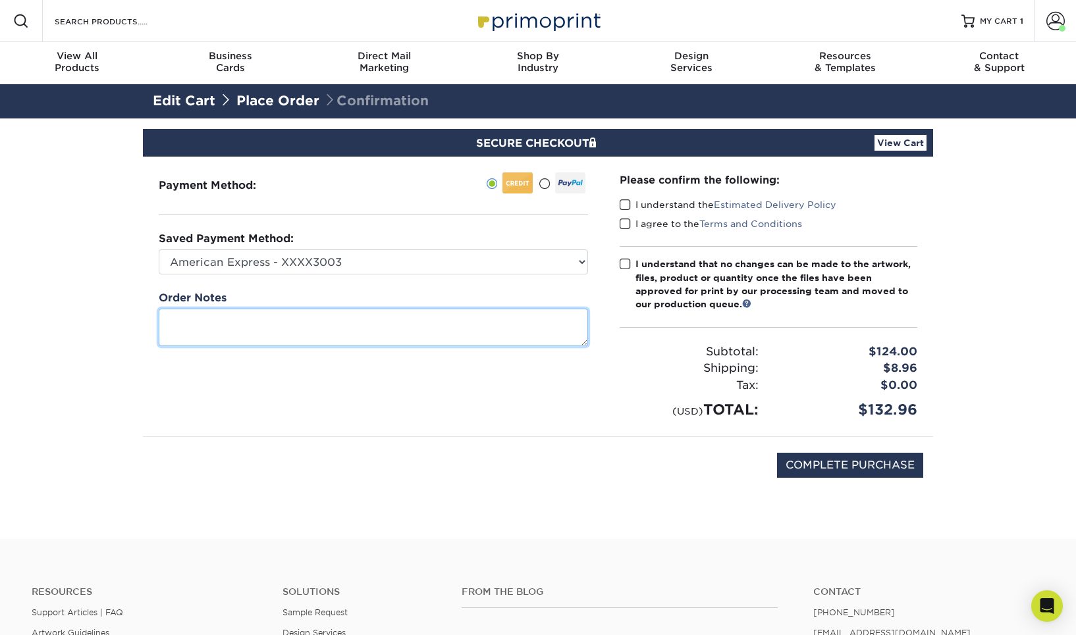
click at [198, 309] on textarea at bounding box center [373, 328] width 429 height 38
type textarea "we got a font error on the front artwork. we used same file as a couple months …"
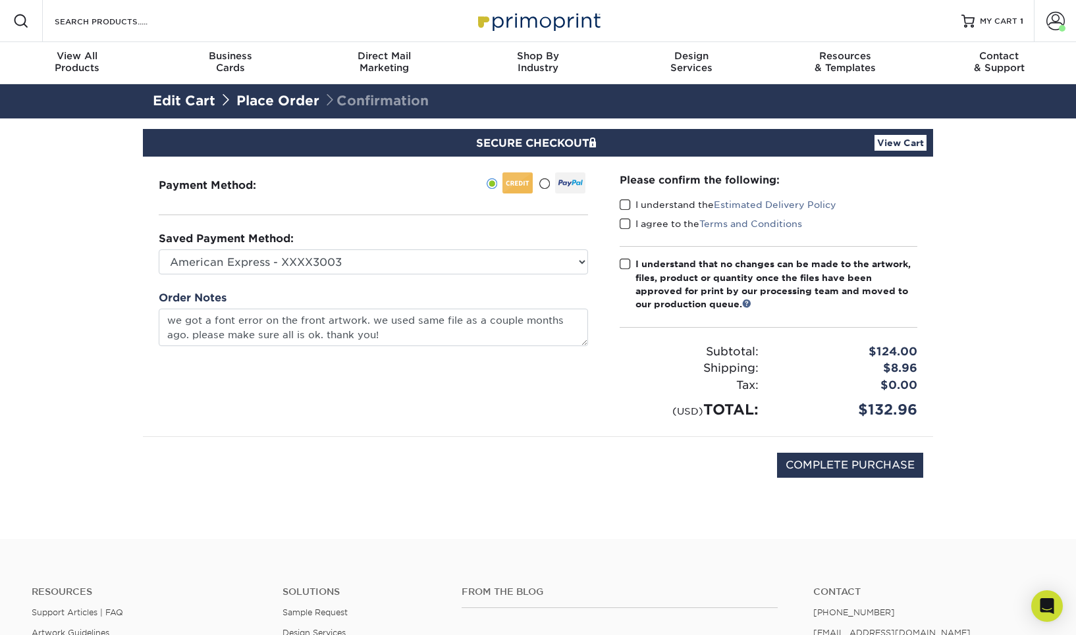
click at [625, 199] on span at bounding box center [624, 205] width 11 height 13
click at [0, 0] on input "I understand the Estimated Delivery Policy" at bounding box center [0, 0] width 0 height 0
click at [628, 218] on span at bounding box center [624, 224] width 11 height 13
click at [0, 0] on input "I agree to the Terms and Conditions" at bounding box center [0, 0] width 0 height 0
click at [624, 258] on span at bounding box center [624, 264] width 11 height 13
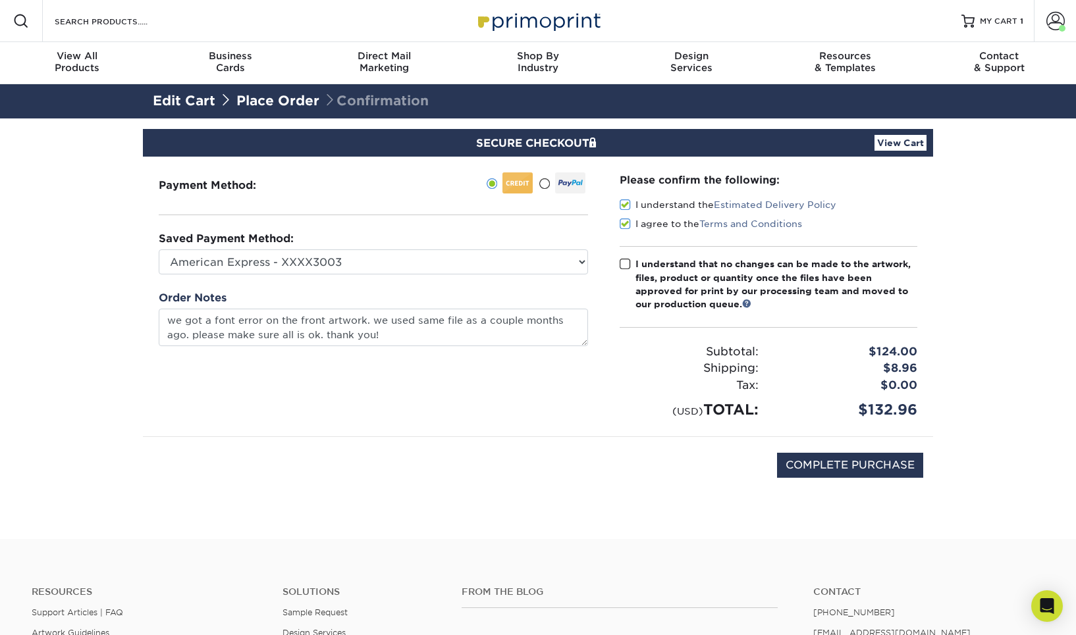
click at [0, 0] on input "I understand that no changes can be made to the artwork, files, product or quan…" at bounding box center [0, 0] width 0 height 0
click at [847, 453] on input "COMPLETE PURCHASE" at bounding box center [850, 465] width 146 height 25
type input "PROCESSING, PLEASE WAIT..."
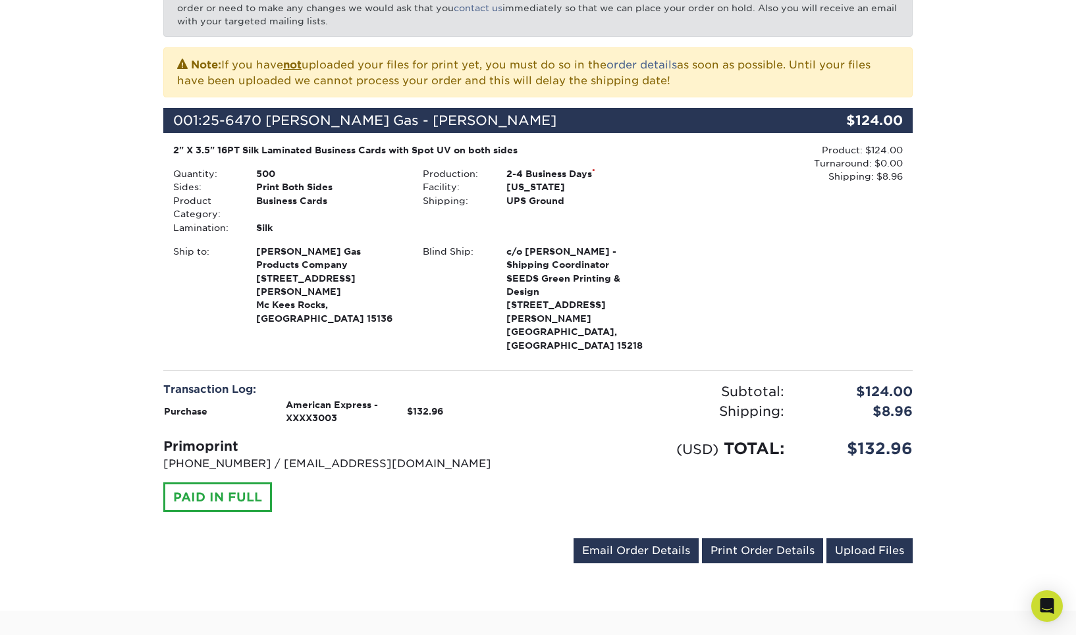
scroll to position [267, 0]
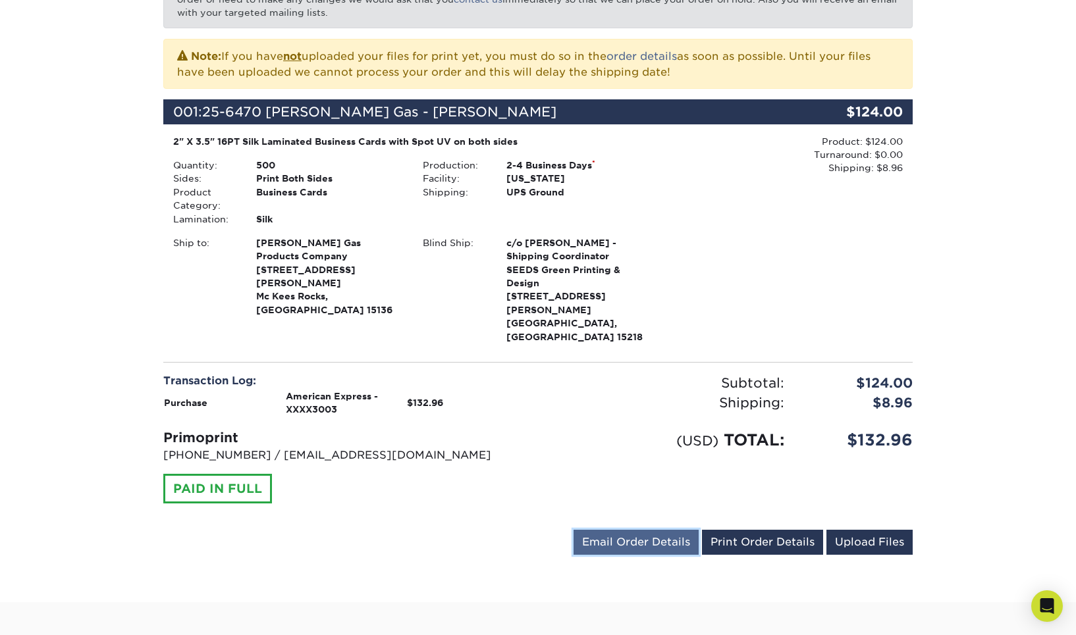
click at [642, 530] on link "Email Order Details" at bounding box center [635, 542] width 125 height 25
